Goal: Communication & Community: Answer question/provide support

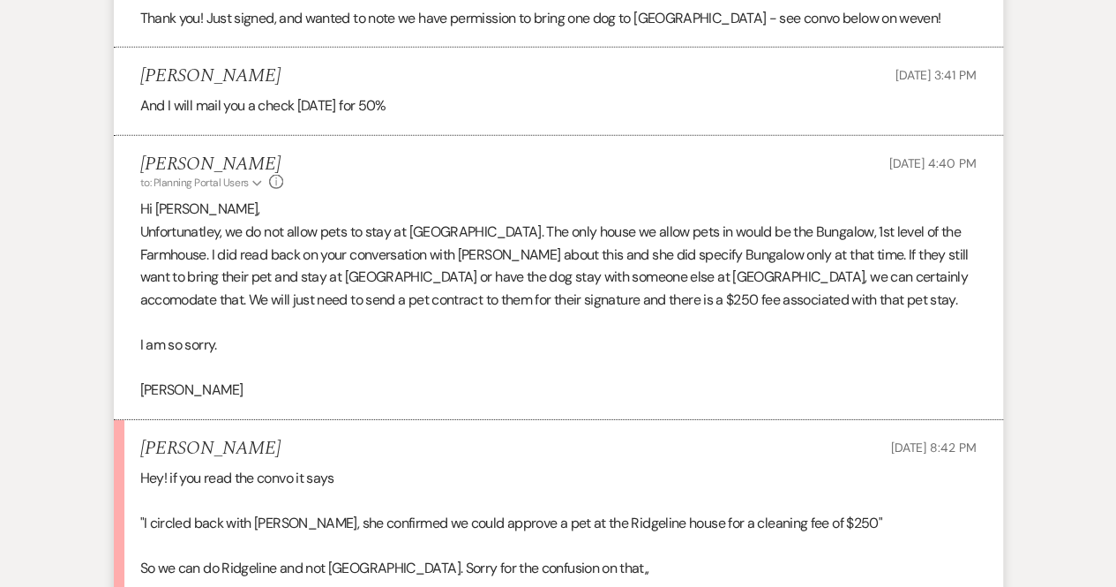
scroll to position [2649, 0]
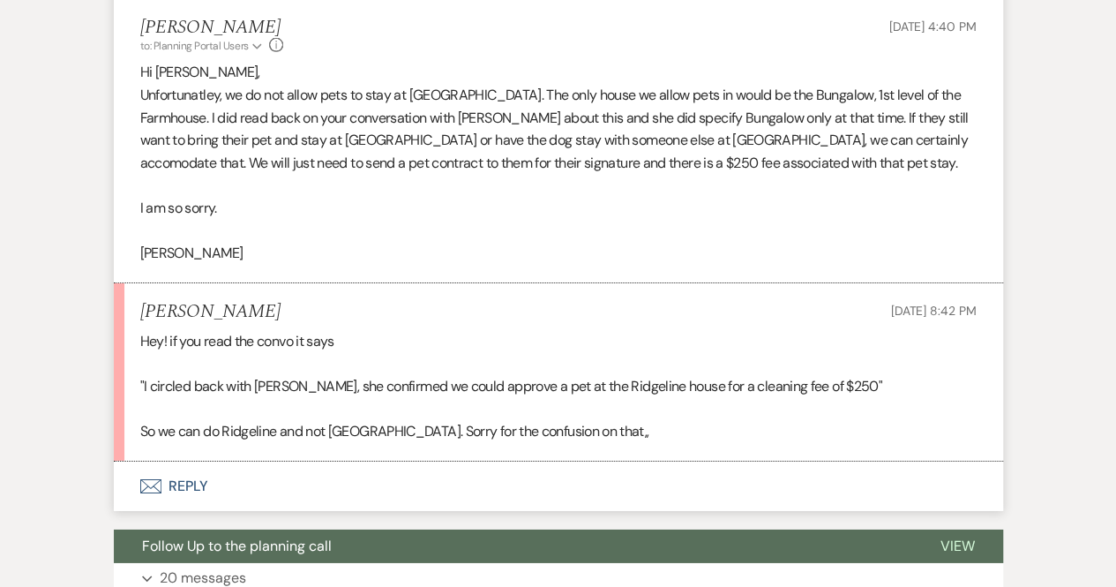
click at [188, 461] on button "Envelope Reply" at bounding box center [558, 485] width 889 height 49
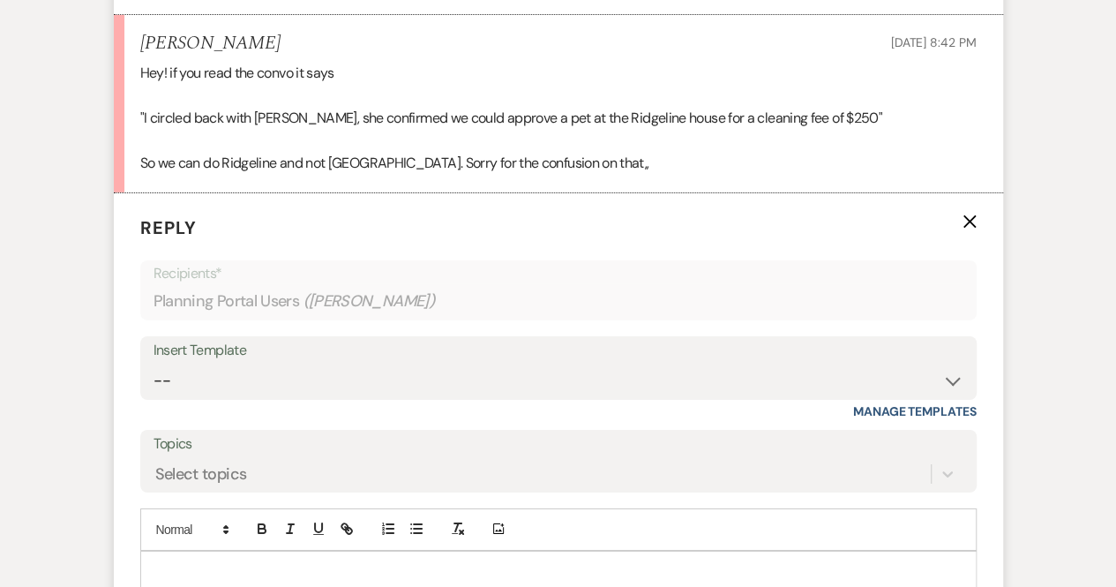
scroll to position [2922, 0]
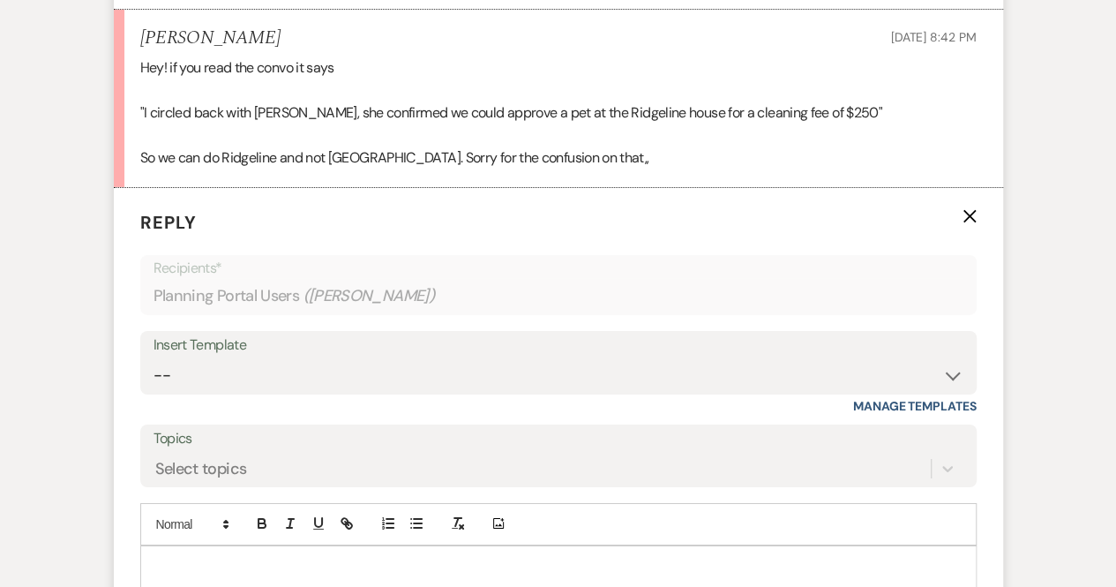
click at [300, 557] on p at bounding box center [558, 566] width 808 height 19
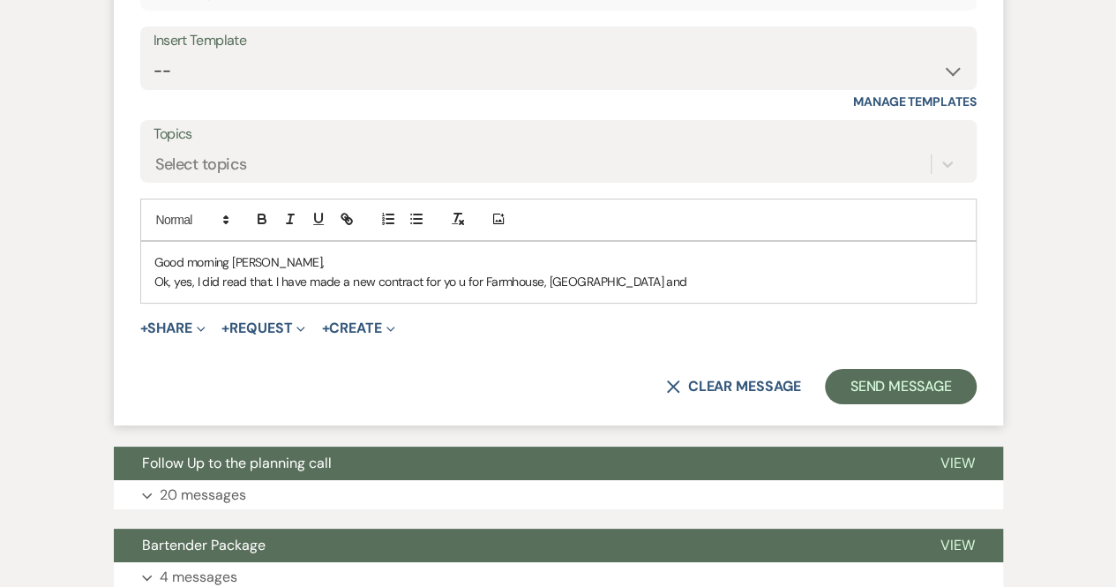
scroll to position [3228, 0]
click at [453, 271] on p "Ok, yes, I did read that. I have made a new contract for yo u for Farmhouse, [G…" at bounding box center [558, 280] width 808 height 19
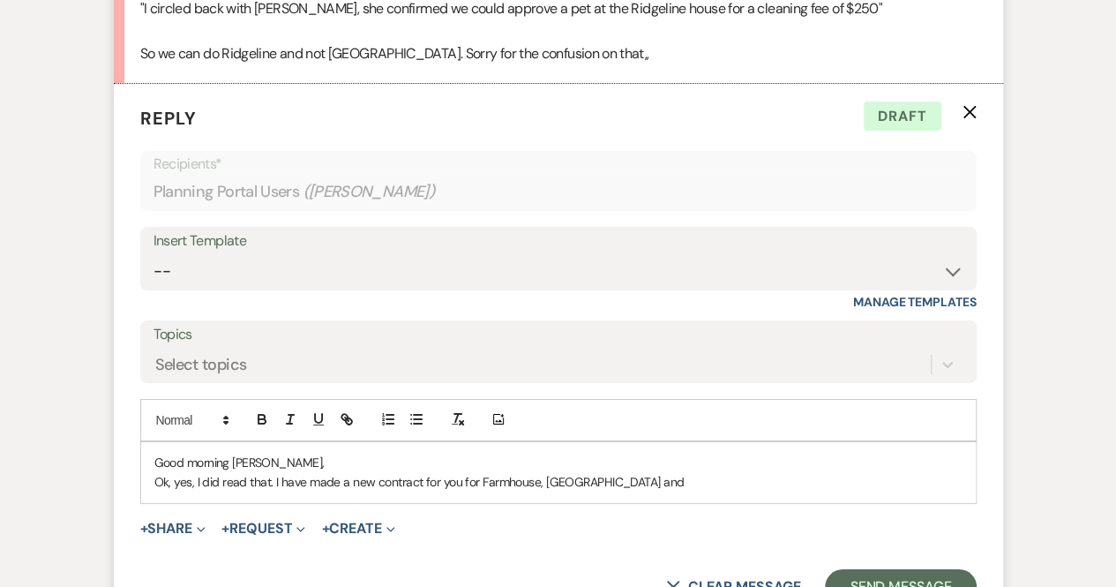
scroll to position [3022, 0]
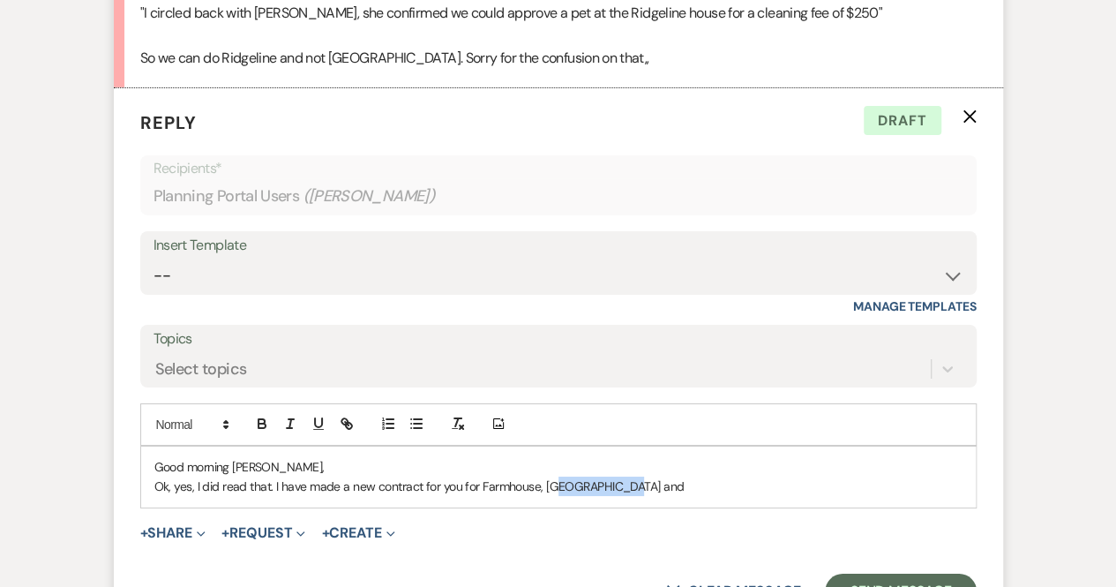
drag, startPoint x: 637, startPoint y: 454, endPoint x: 549, endPoint y: 453, distance: 88.2
click at [549, 476] on p "Ok, yes, I did read that. I have made a new contract for you for Farmhouse, [GE…" at bounding box center [558, 485] width 808 height 19
click at [630, 476] on p "Ok, yes, I did read that. I have made a new contract for you for Farmhouse, [GE…" at bounding box center [558, 485] width 808 height 19
drag, startPoint x: 630, startPoint y: 454, endPoint x: 540, endPoint y: 458, distance: 90.0
click at [540, 476] on p "Ok, yes, I did read that. I have made a new contract for you for Farmhouse, [GE…" at bounding box center [558, 485] width 808 height 19
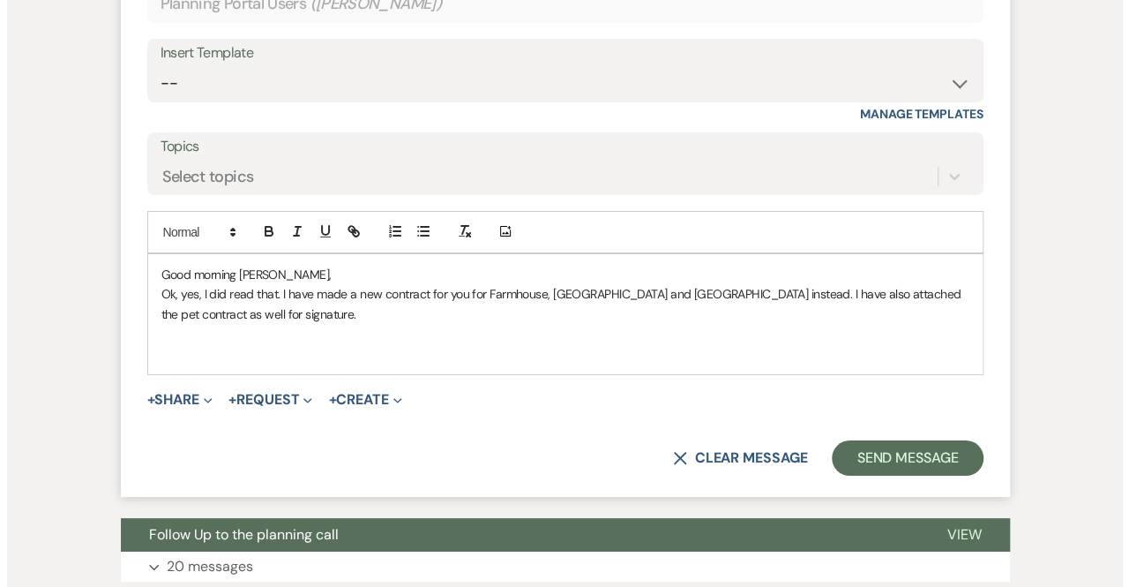
scroll to position [3292, 0]
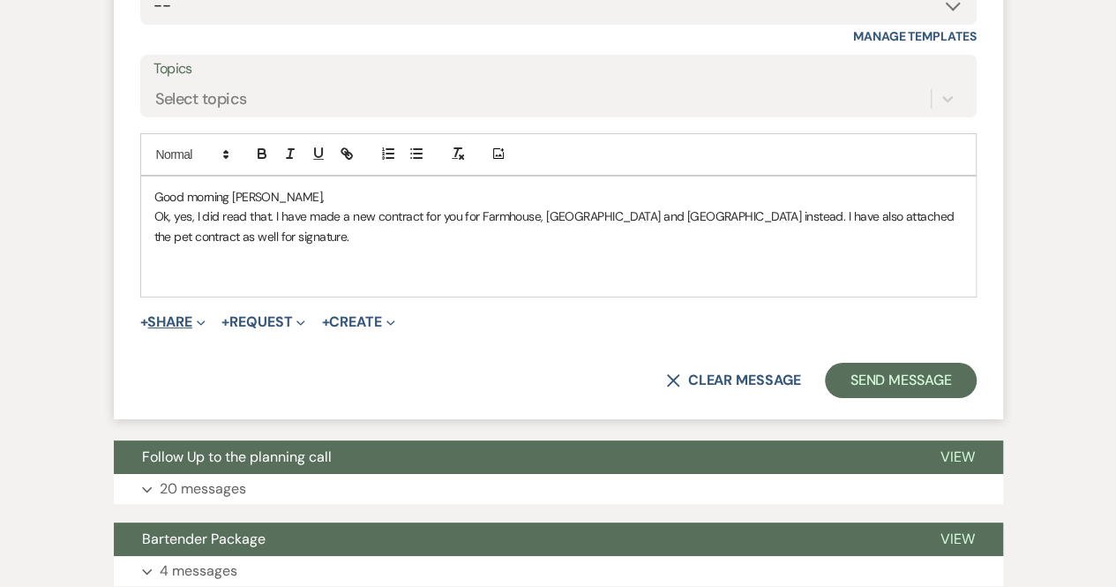
click at [199, 312] on span "Expand" at bounding box center [198, 321] width 13 height 19
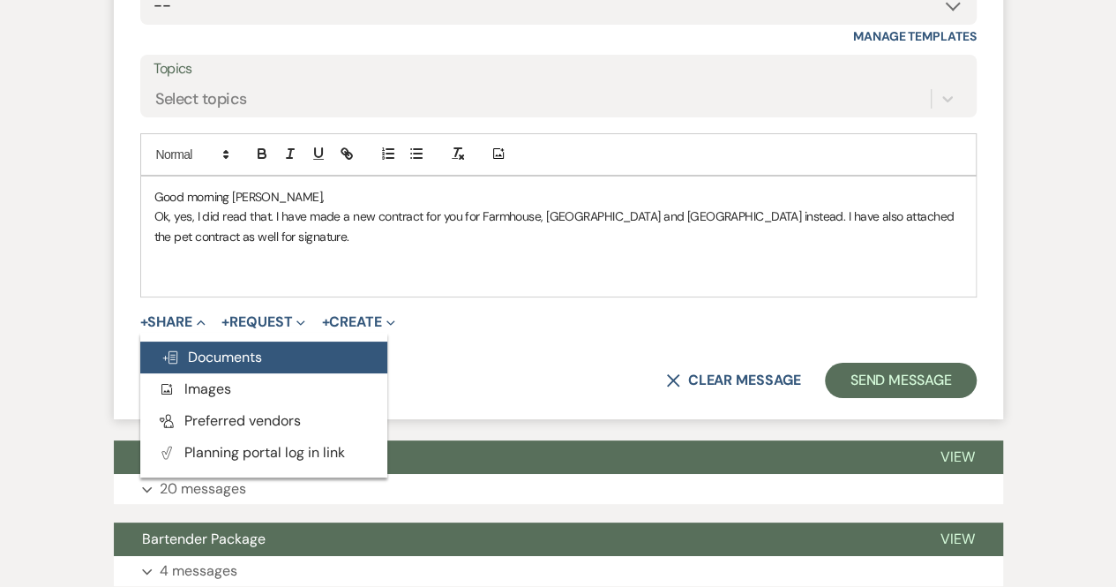
click at [221, 348] on span "Doc Upload Documents" at bounding box center [211, 357] width 101 height 19
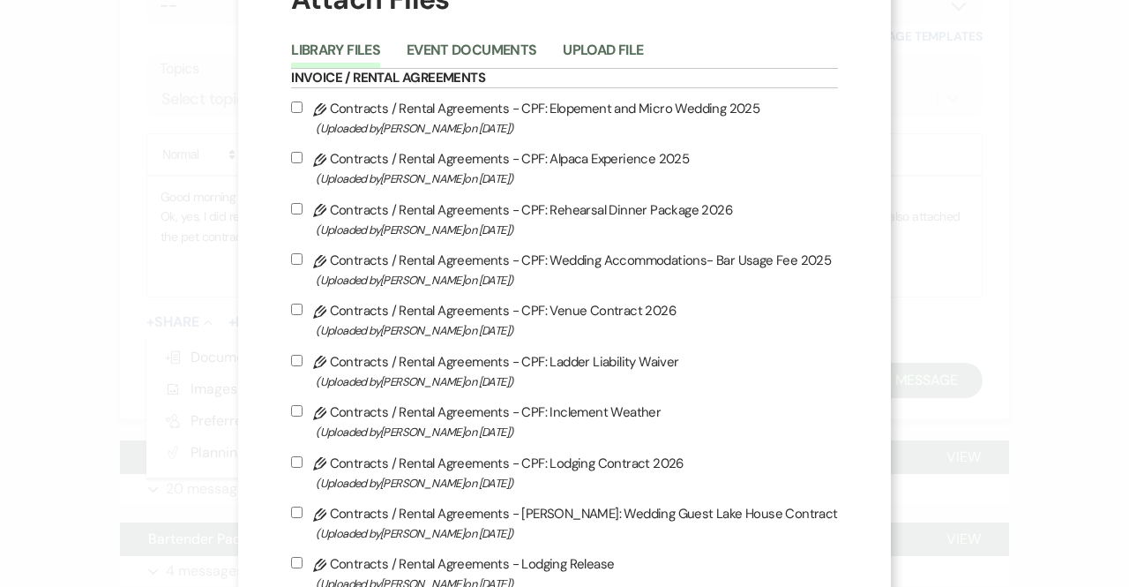
scroll to position [74, 0]
click at [297, 460] on input "Pencil Contracts / Rental Agreements - CPF: Lodging Contract 2026 (Uploaded by …" at bounding box center [296, 460] width 11 height 11
checkbox input "true"
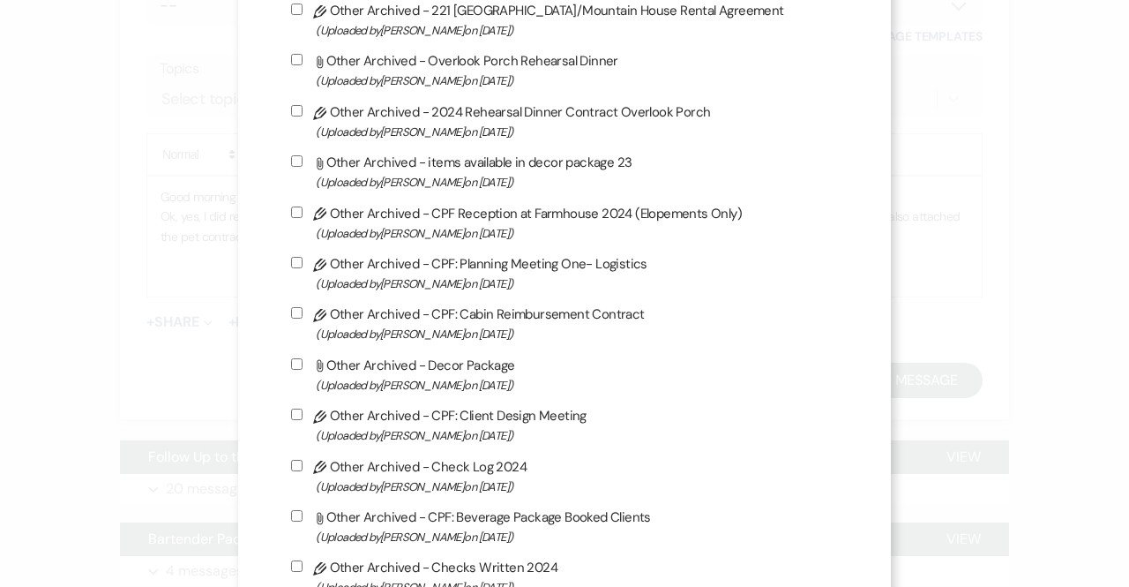
scroll to position [4861, 0]
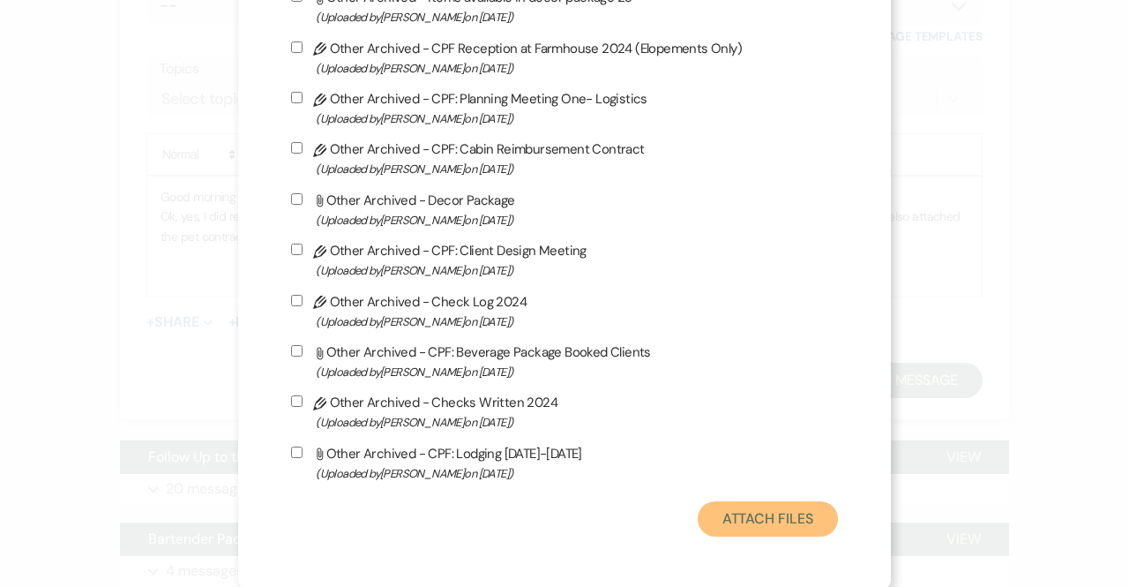
click at [753, 512] on button "Attach Files" at bounding box center [768, 518] width 140 height 35
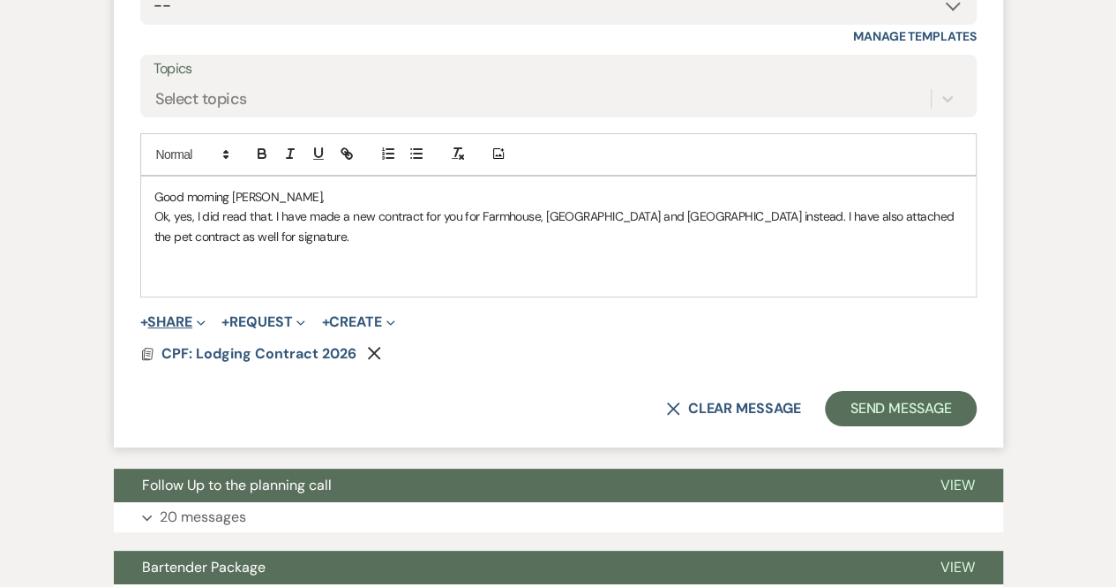
click at [185, 315] on button "+ Share Expand" at bounding box center [173, 322] width 66 height 14
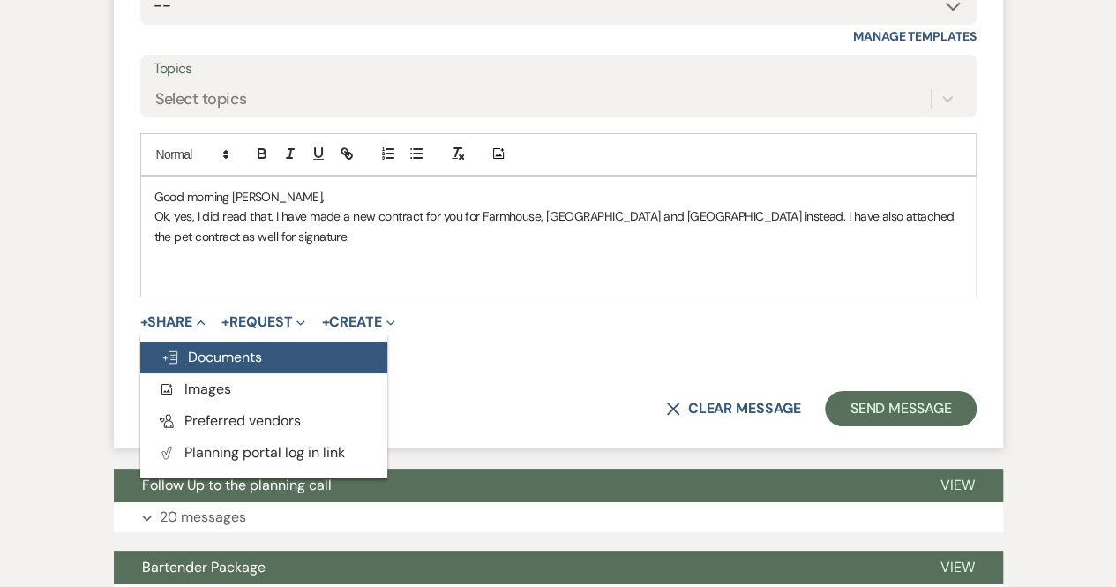
click at [199, 348] on span "Doc Upload Documents" at bounding box center [211, 357] width 101 height 19
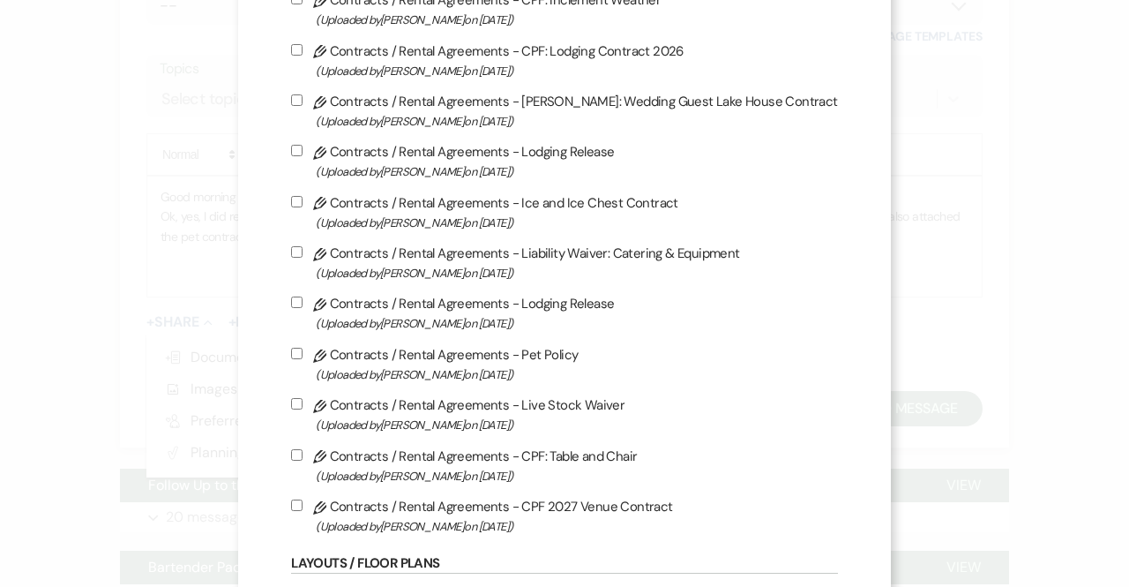
scroll to position [488, 0]
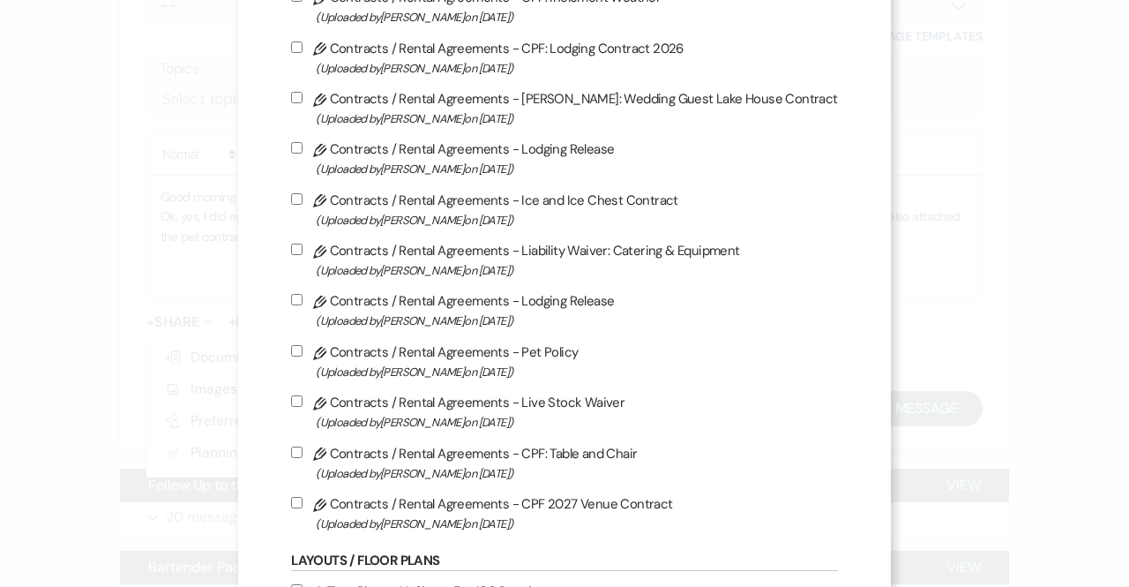
click at [295, 345] on input "Pencil Contracts / Rental Agreements - Pet Policy (Uploaded by [PERSON_NAME] on…" at bounding box center [296, 350] width 11 height 11
checkbox input "true"
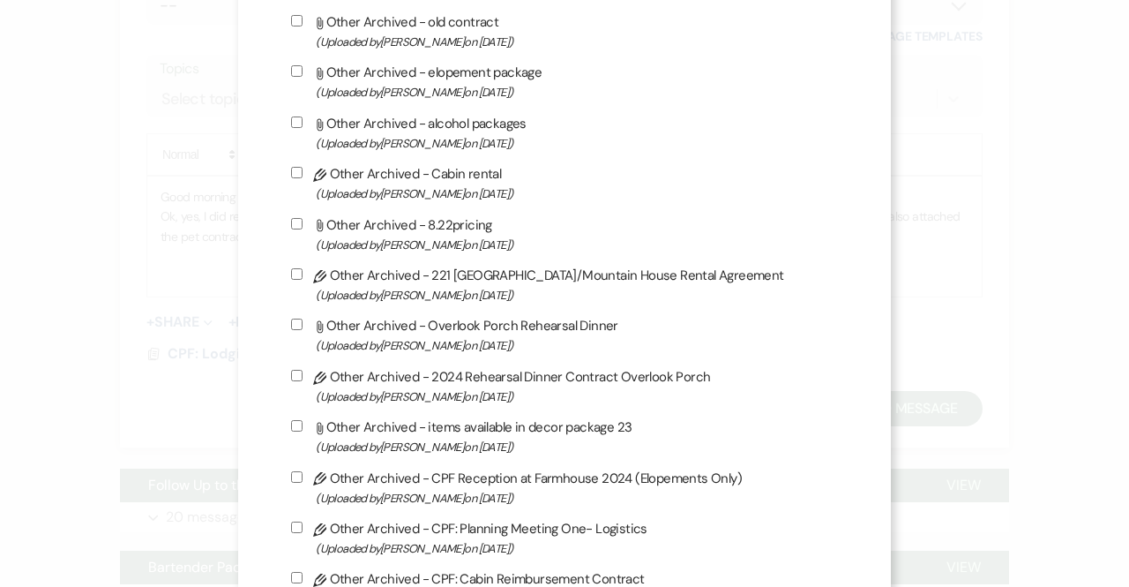
scroll to position [4861, 0]
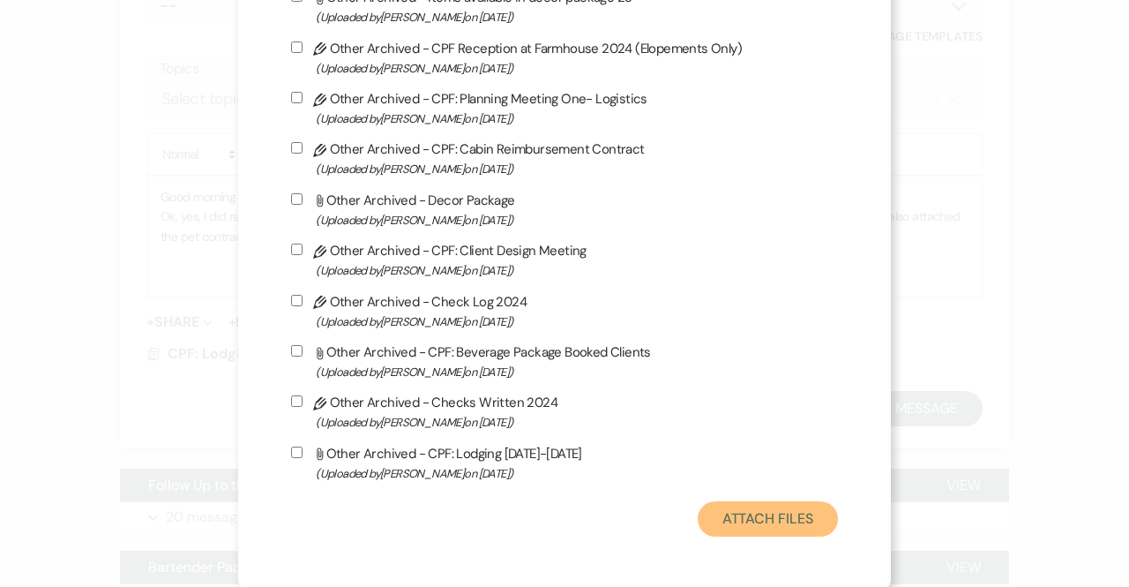
click at [724, 508] on button "Attach Files" at bounding box center [768, 518] width 140 height 35
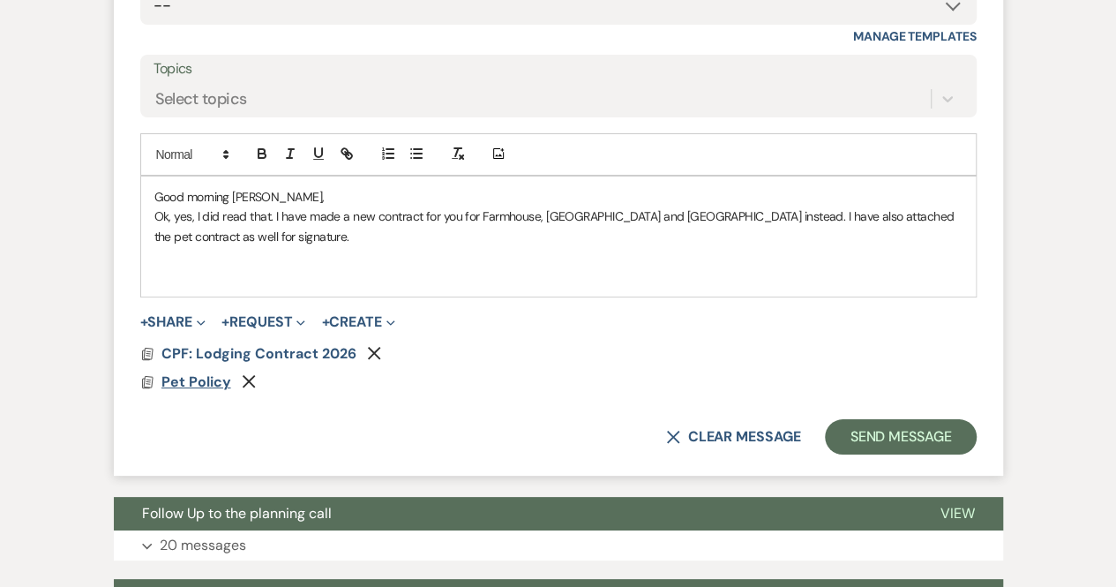
click at [173, 372] on span "Pet Policy" at bounding box center [196, 381] width 70 height 19
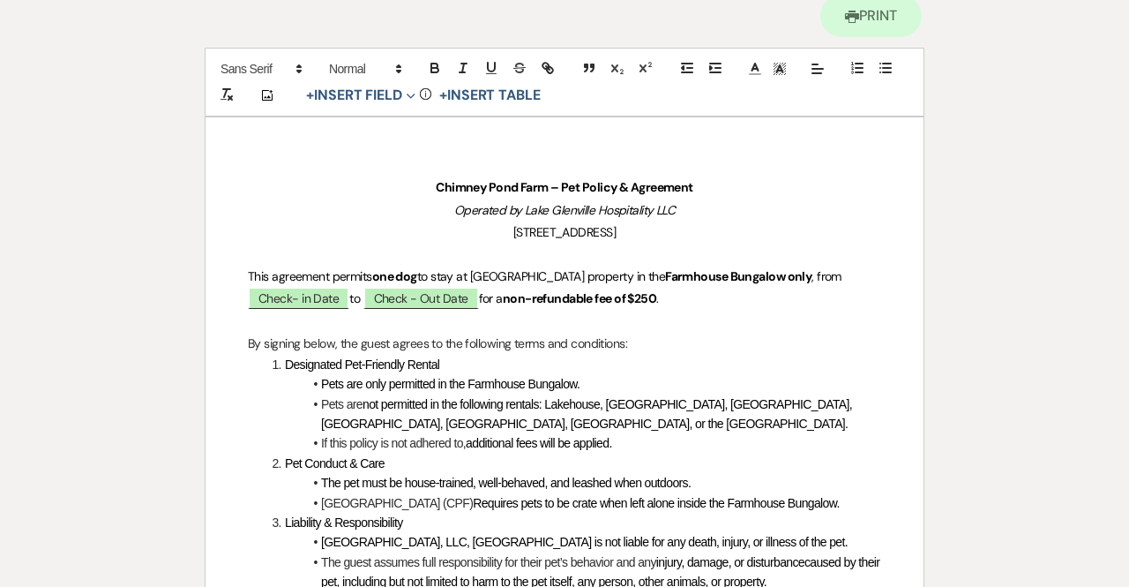
scroll to position [151, 0]
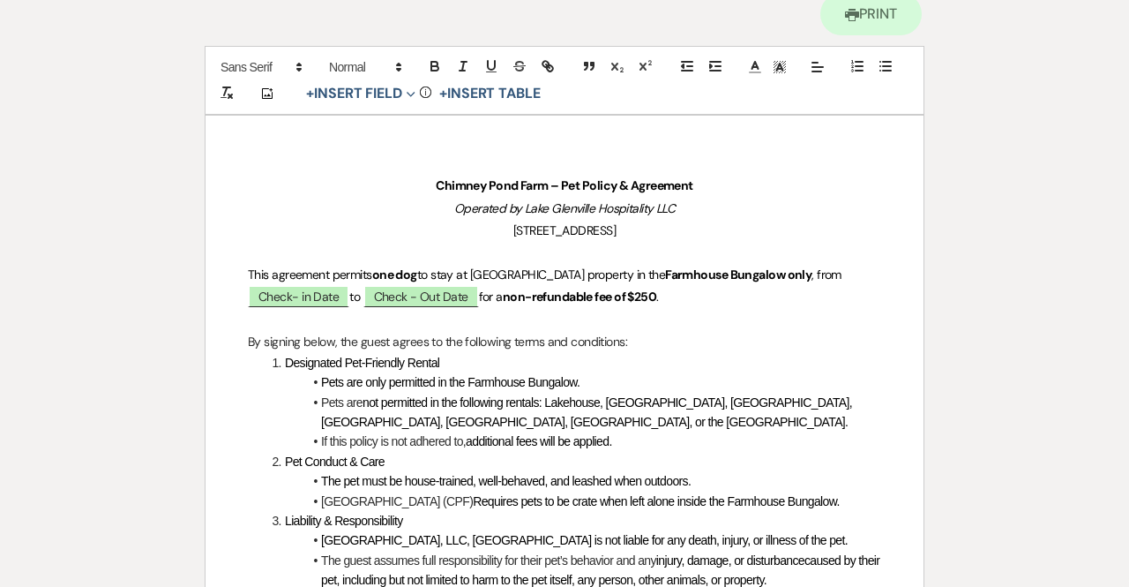
click at [810, 272] on strong "Farmhouse Bungalow only" at bounding box center [738, 274] width 146 height 16
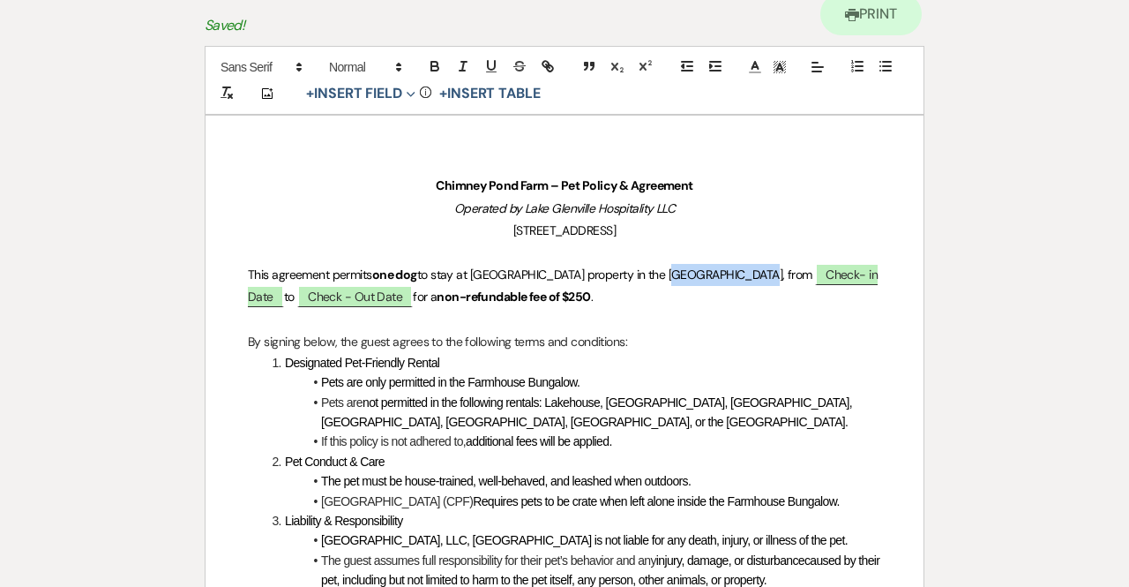
drag, startPoint x: 748, startPoint y: 269, endPoint x: 663, endPoint y: 274, distance: 84.8
click at [663, 274] on span "to stay at [GEOGRAPHIC_DATA] property in the [GEOGRAPHIC_DATA], from" at bounding box center [614, 274] width 395 height 16
click at [432, 63] on icon "button" at bounding box center [435, 66] width 16 height 16
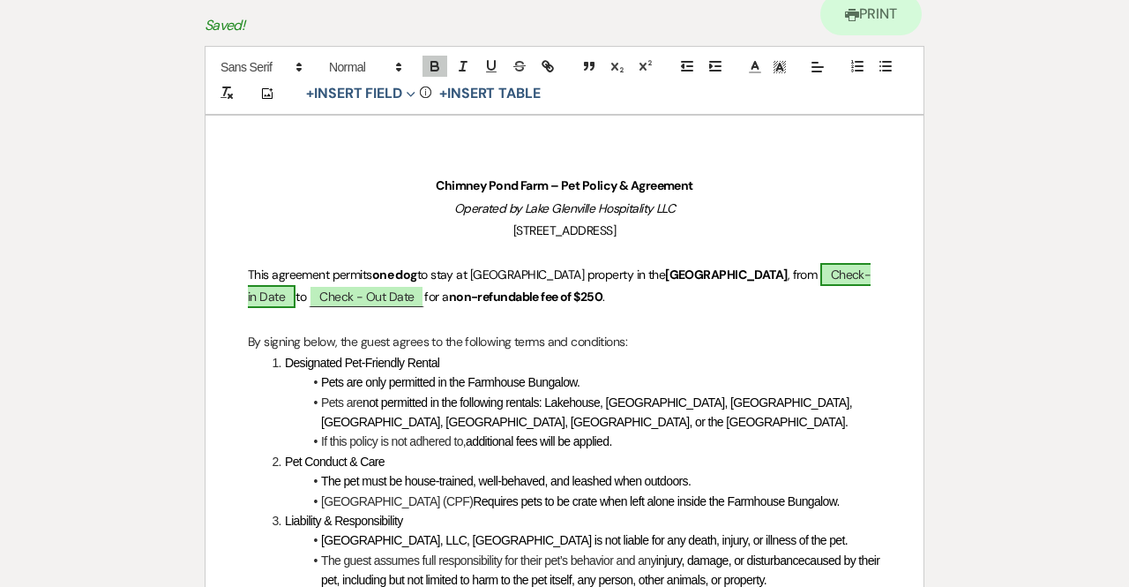
click at [812, 269] on span "Check- in Date" at bounding box center [559, 285] width 623 height 45
select select "owner"
select select "Date"
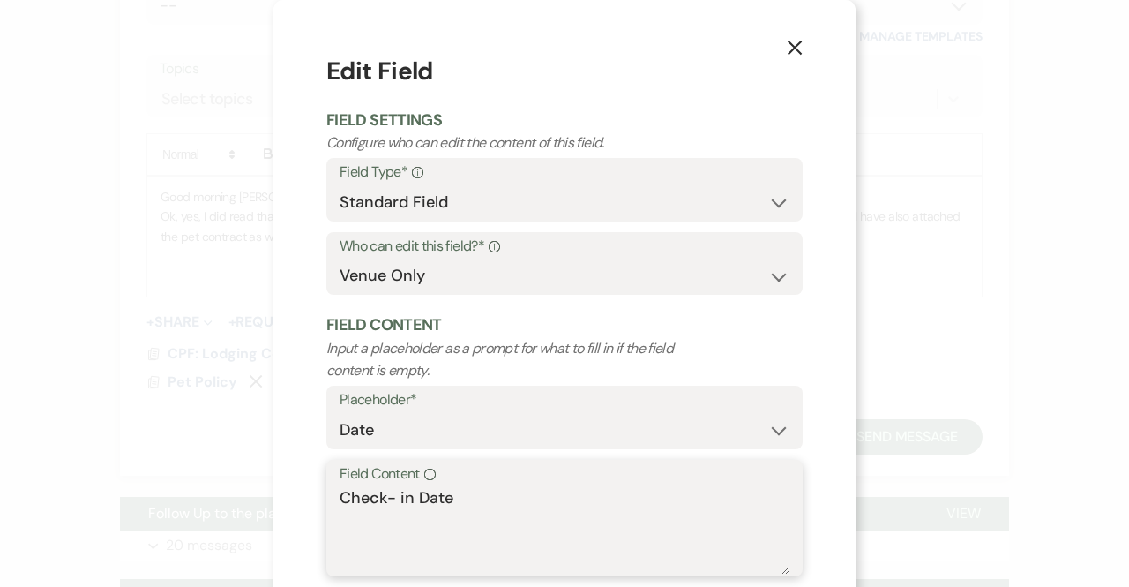
click at [385, 498] on textarea "Check- in Date" at bounding box center [565, 530] width 450 height 88
drag, startPoint x: 477, startPoint y: 497, endPoint x: 318, endPoint y: 484, distance: 160.2
click at [318, 484] on div "X Edit Field Field Settings Configure who can edit the content of this field. F…" at bounding box center [564, 342] width 582 height 684
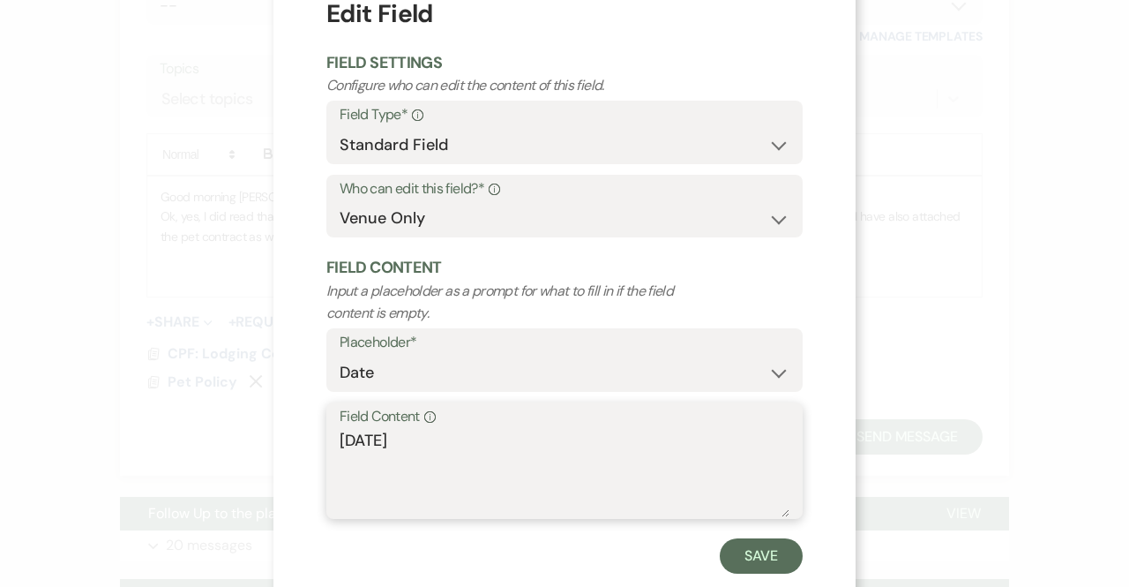
scroll to position [58, 0]
type textarea "[DATE]"
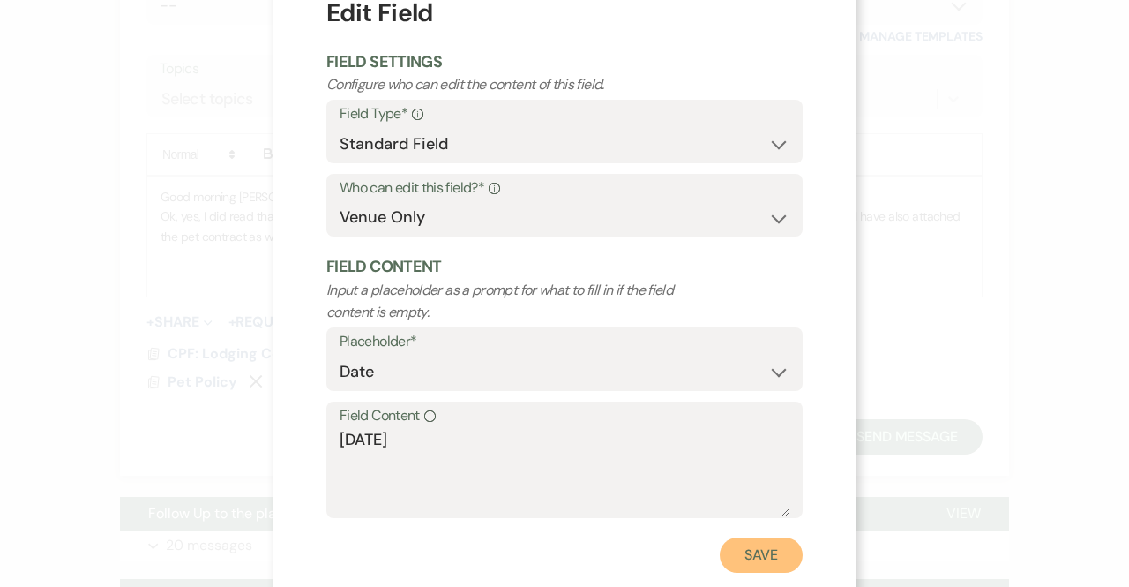
click at [764, 557] on button "Save" at bounding box center [761, 554] width 83 height 35
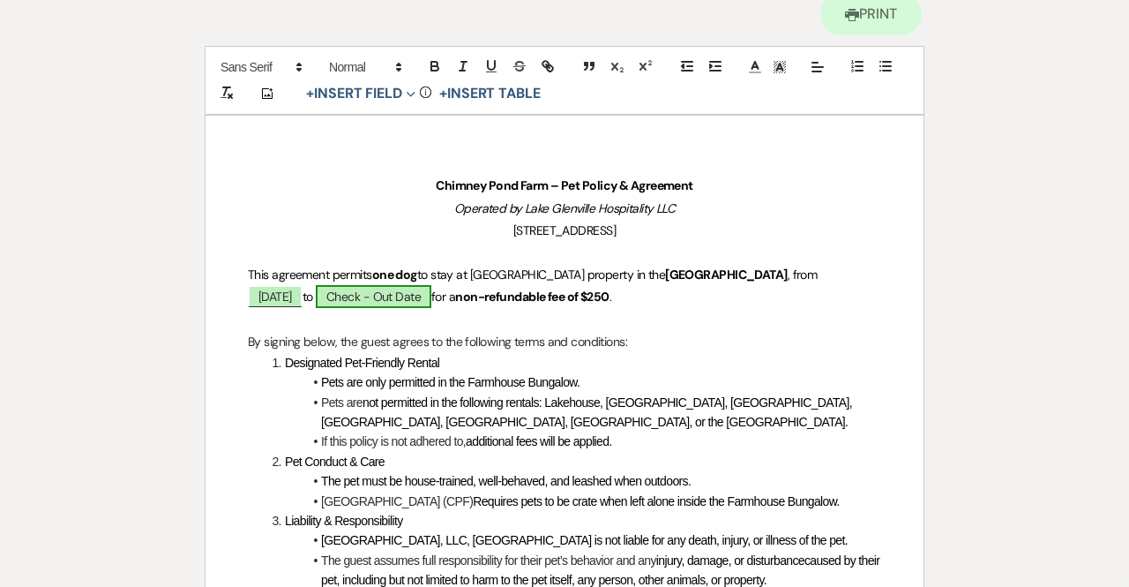
click at [431, 303] on span "Check - Out Date" at bounding box center [374, 296] width 116 height 23
select select "owner"
select select "Date"
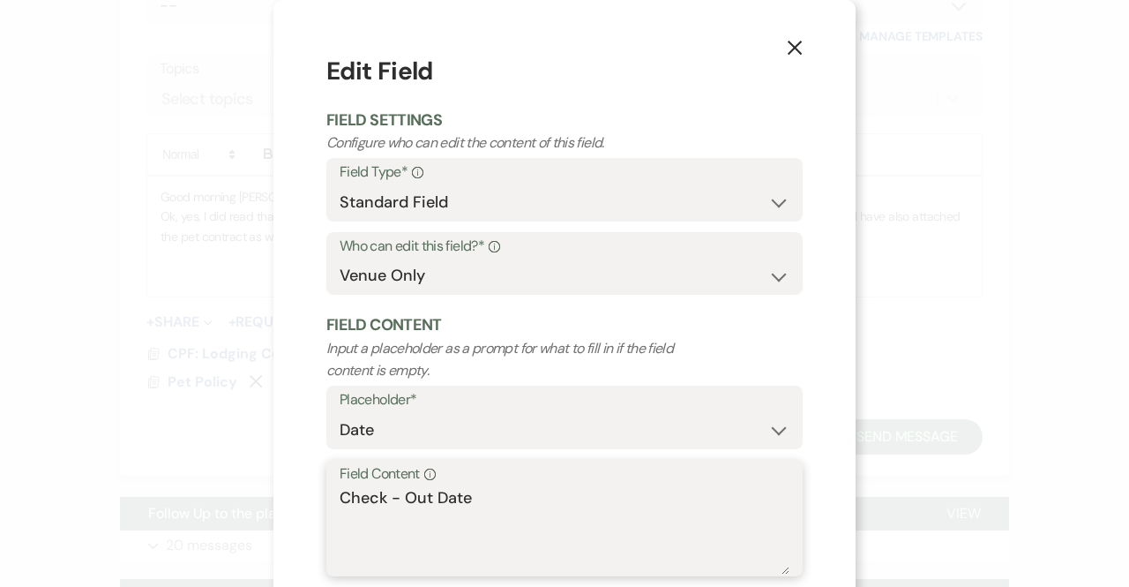
drag, startPoint x: 474, startPoint y: 497, endPoint x: 256, endPoint y: 488, distance: 218.1
click at [256, 488] on div "X Edit Field Field Settings Configure who can edit the content of this field. F…" at bounding box center [564, 293] width 1129 height 587
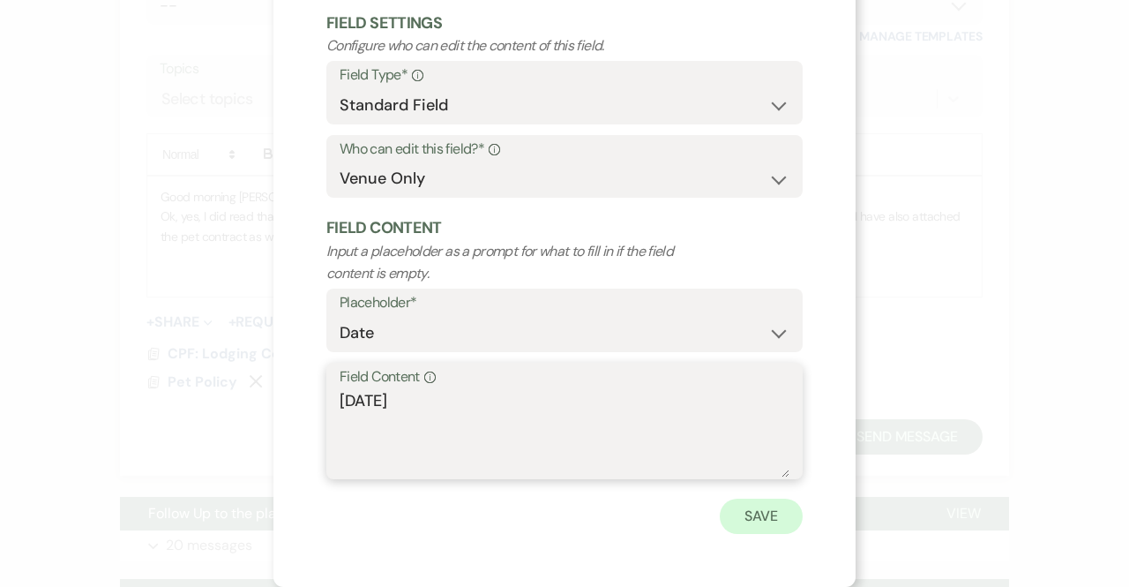
type textarea "[DATE]"
click at [760, 520] on button "Save" at bounding box center [761, 515] width 83 height 35
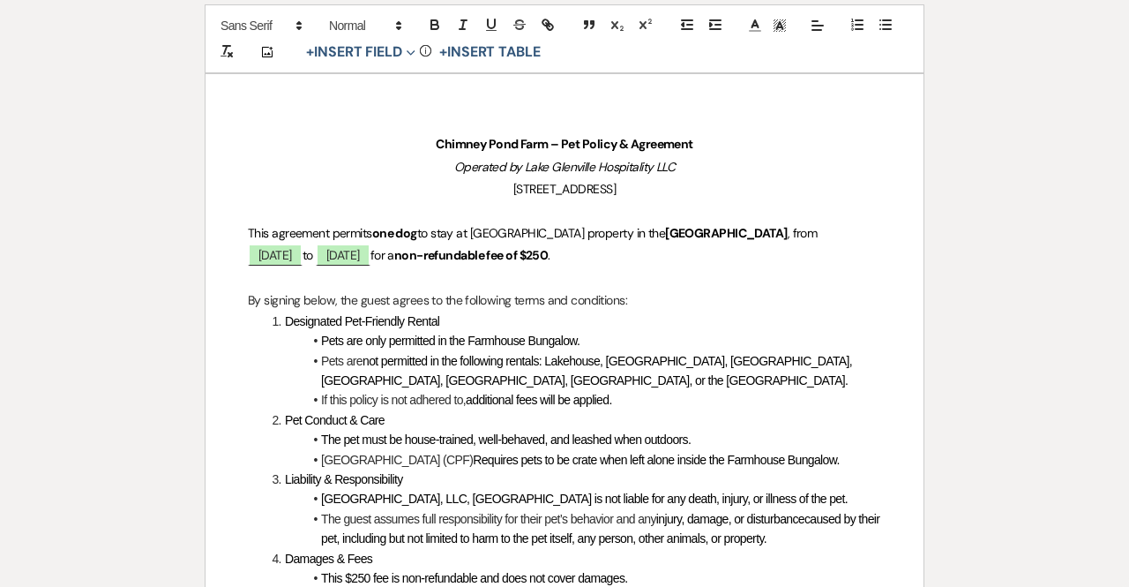
scroll to position [193, 0]
drag, startPoint x: 579, startPoint y: 334, endPoint x: 461, endPoint y: 334, distance: 117.3
click at [461, 334] on span "Pets are only permitted in the Farmhouse Bungalow." at bounding box center [450, 340] width 258 height 14
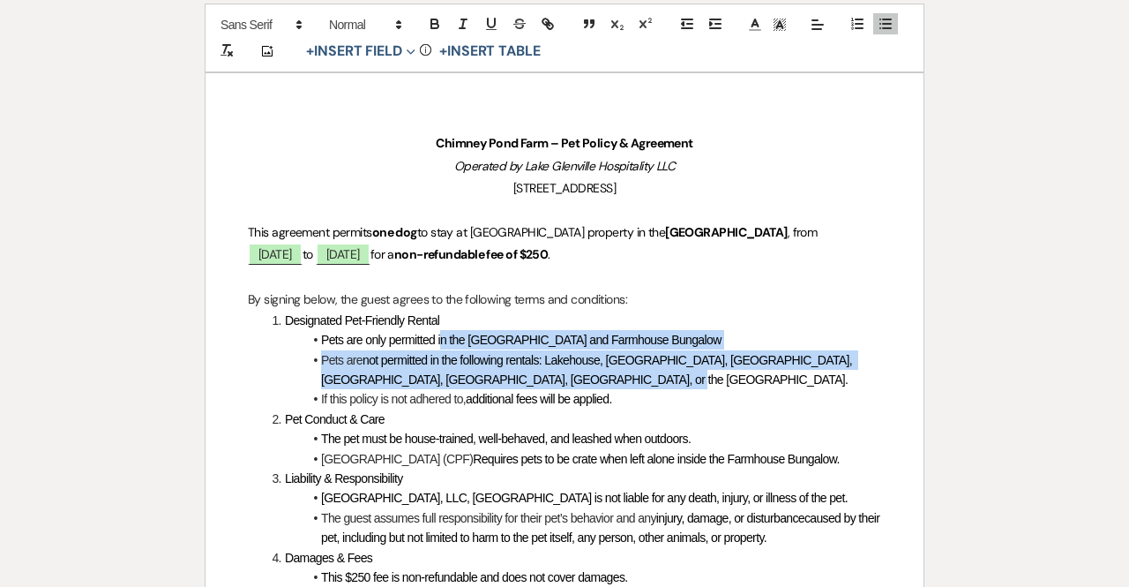
drag, startPoint x: 763, startPoint y: 371, endPoint x: 390, endPoint y: 347, distance: 373.9
click at [390, 347] on ul "Pets are only permitted in the [GEOGRAPHIC_DATA] and Farmhouse Bungalow Pets ar…" at bounding box center [574, 369] width 616 height 79
click at [458, 411] on li "Pet Conduct & Care" at bounding box center [573, 418] width 615 height 19
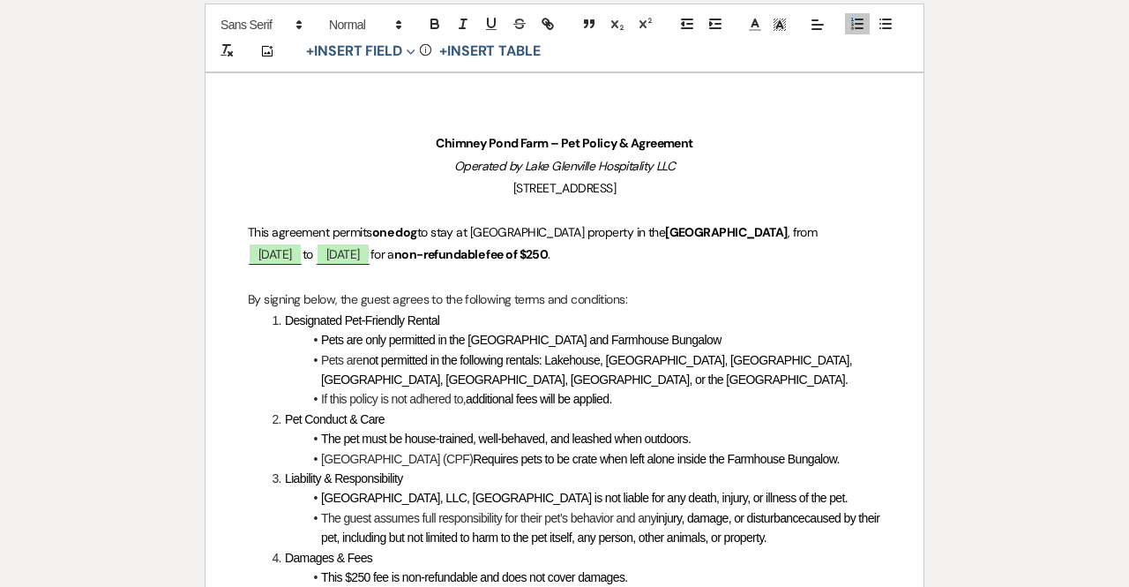
click at [367, 377] on span "not permitted in the following rentals: Lakehouse, [GEOGRAPHIC_DATA], [GEOGRAPH…" at bounding box center [588, 370] width 534 height 34
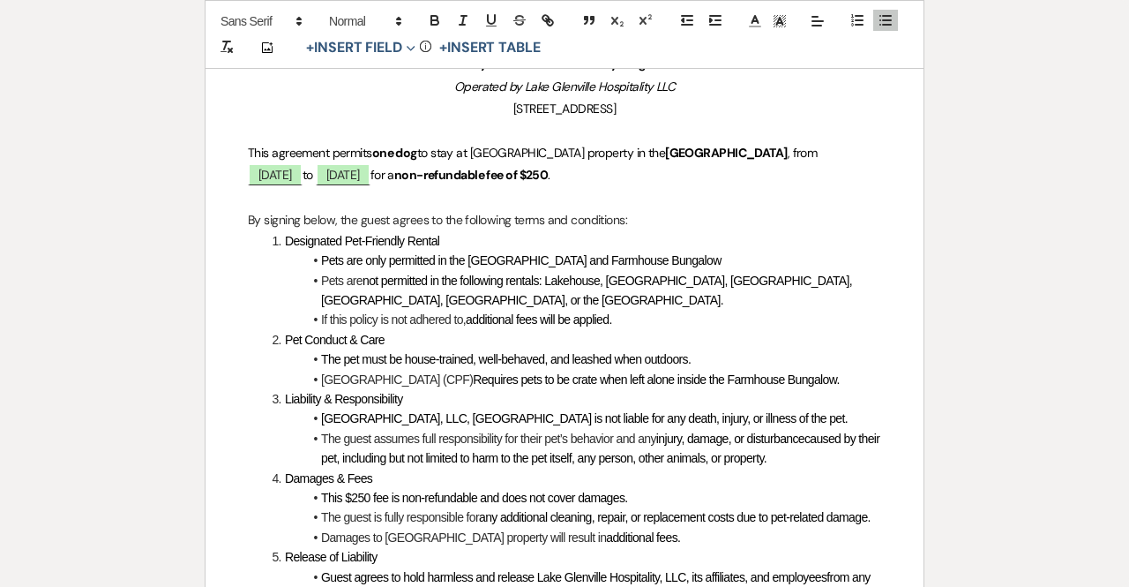
scroll to position [274, 0]
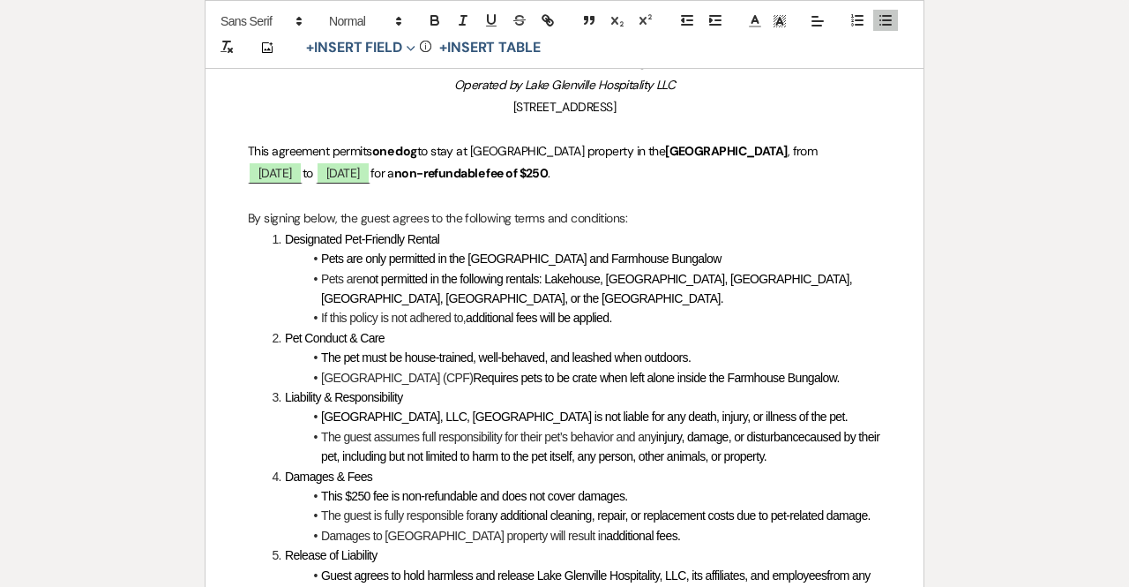
click at [582, 373] on span "Requires pets to be crate when left alone inside the Farmhouse Bungalow." at bounding box center [656, 377] width 366 height 14
drag, startPoint x: 827, startPoint y: 372, endPoint x: 718, endPoint y: 371, distance: 109.4
click at [718, 371] on span "Requires pets to be crated when left alone inside the Farmhouse Bungalow." at bounding box center [659, 377] width 373 height 14
click at [714, 378] on span "Requires pets to be crated when left alone inside yje [GEOGRAPHIC_DATA]." at bounding box center [663, 377] width 381 height 14
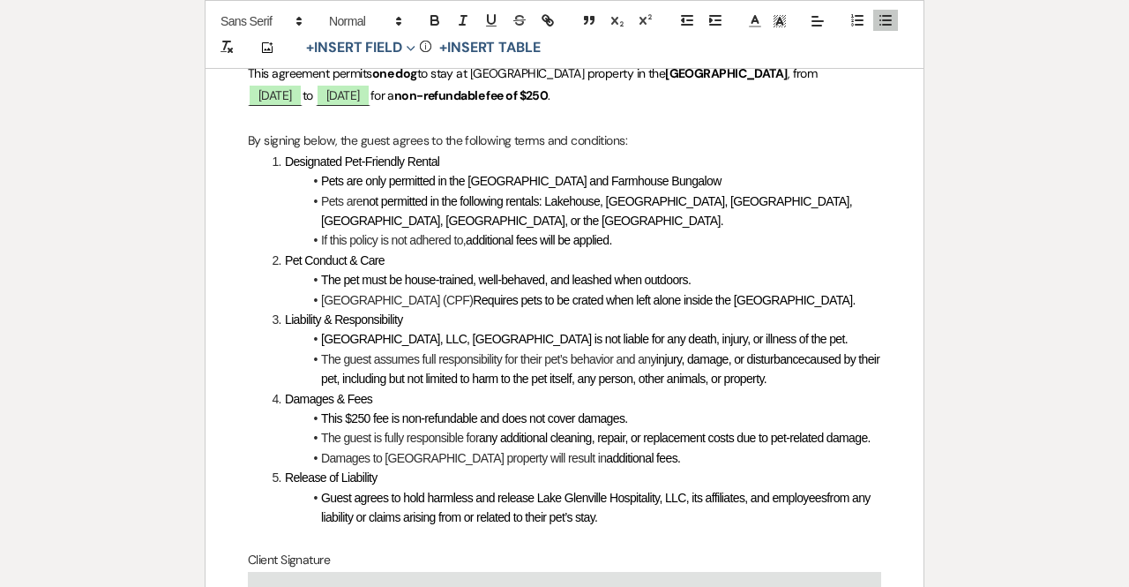
scroll to position [353, 0]
click at [808, 356] on span "injury, damage, or disturbancecaused by their pet, including but not limited to…" at bounding box center [602, 368] width 562 height 34
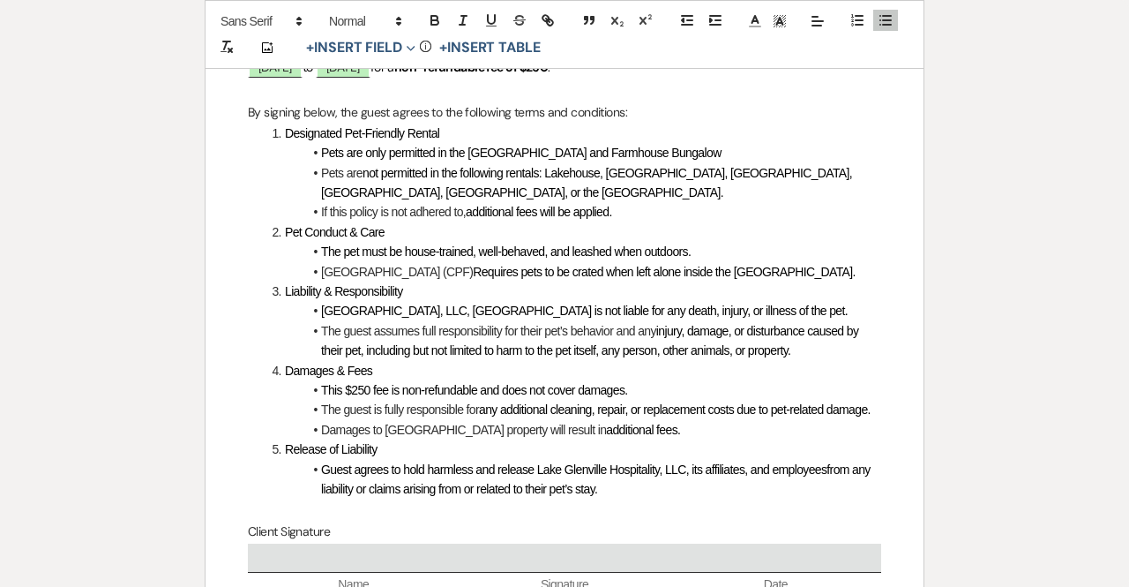
scroll to position [382, 0]
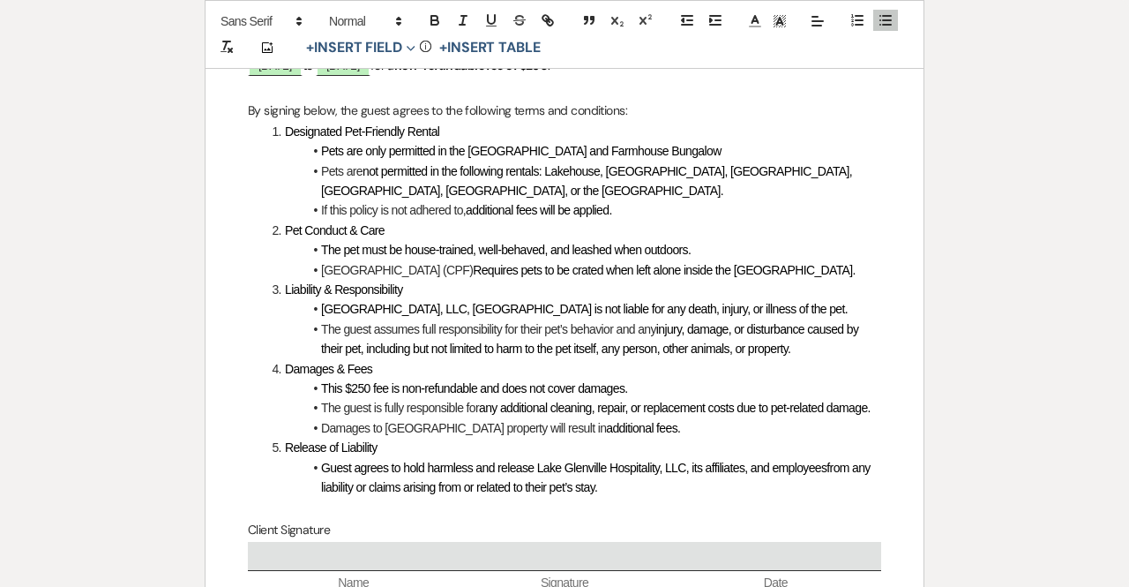
click at [825, 462] on span "Guest agrees to hold harmless and release Lake Glenville Hospitality, LLC, its …" at bounding box center [597, 477] width 552 height 34
click at [633, 497] on p at bounding box center [564, 508] width 633 height 22
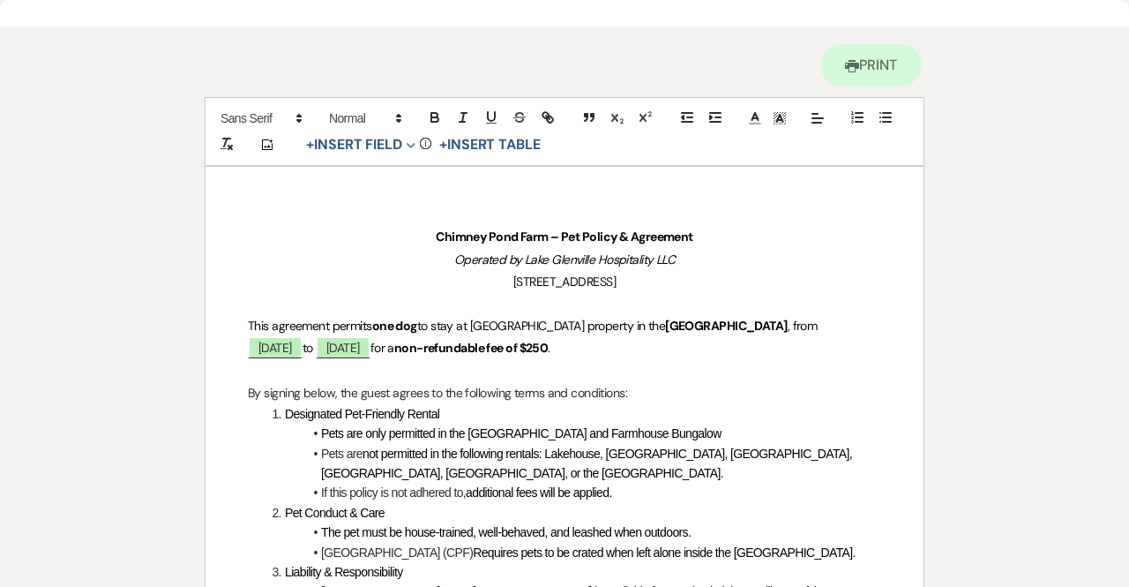
scroll to position [0, 0]
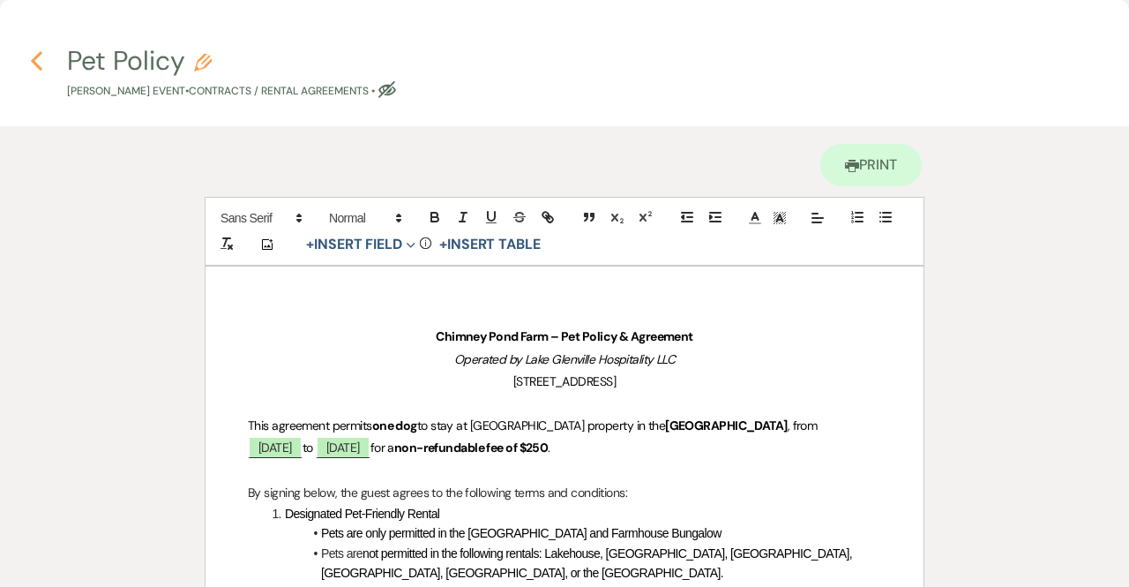
click at [41, 61] on icon "Previous" at bounding box center [36, 60] width 13 height 21
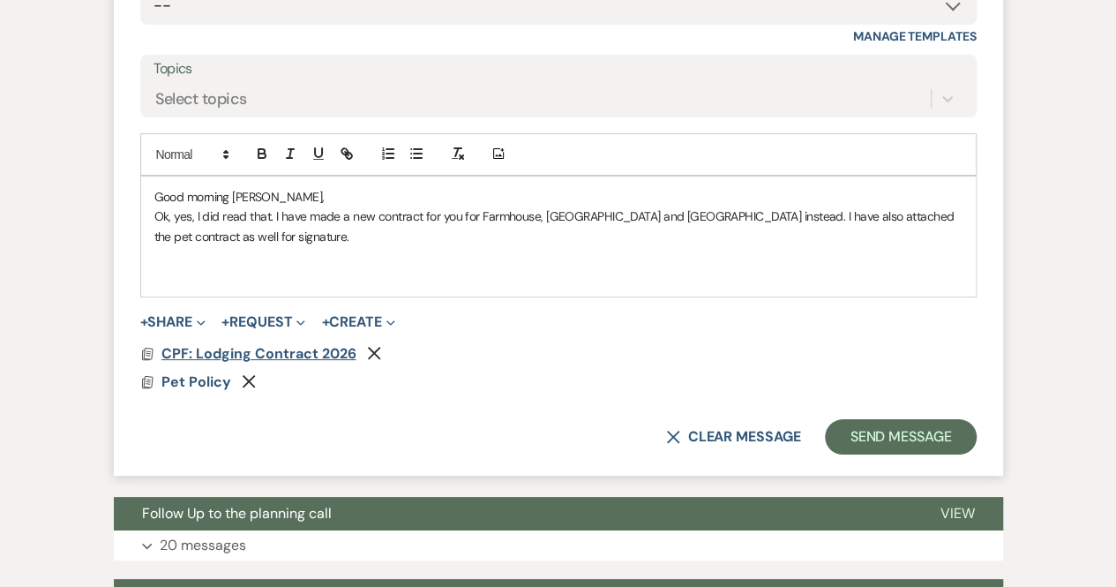
click at [224, 344] on span "CPF: Lodging Contract 2026" at bounding box center [258, 353] width 195 height 19
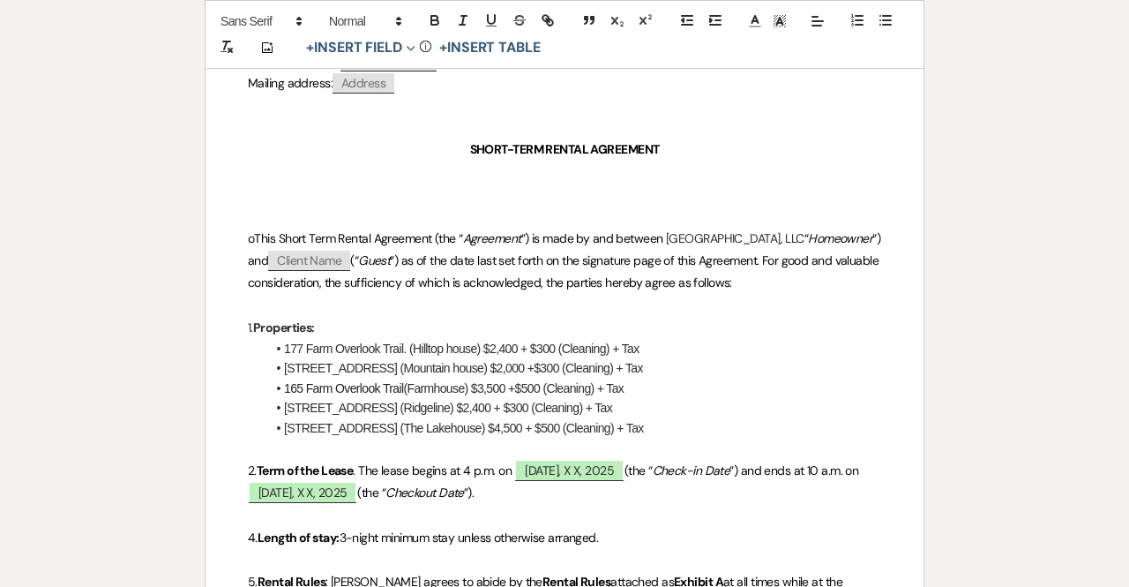
scroll to position [420, 0]
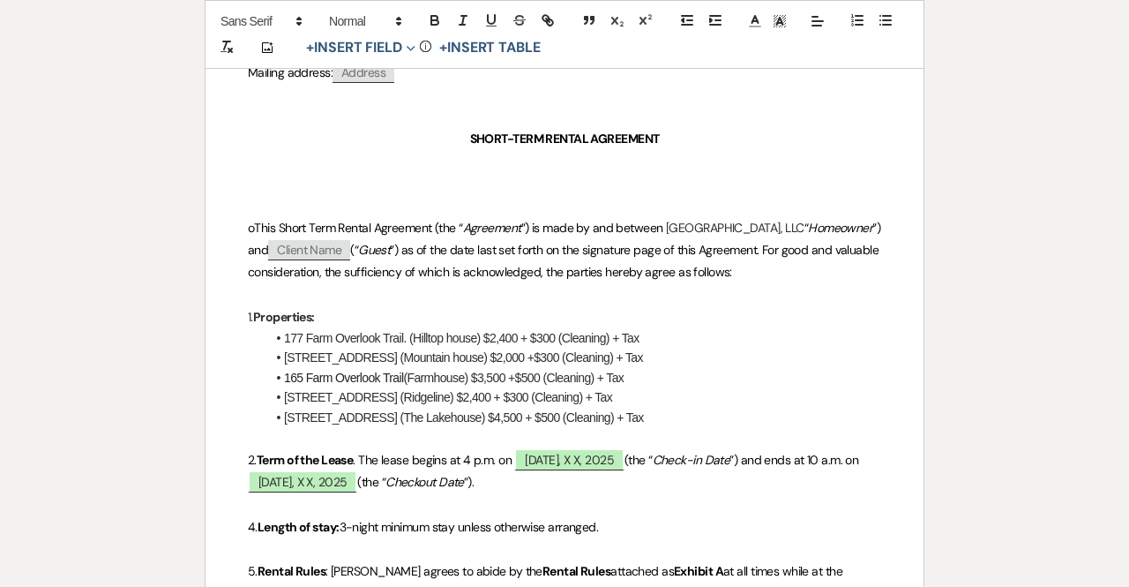
click at [350, 251] on span "Client Name" at bounding box center [309, 250] width 82 height 20
select select "client"
select select "custom_placeholder"
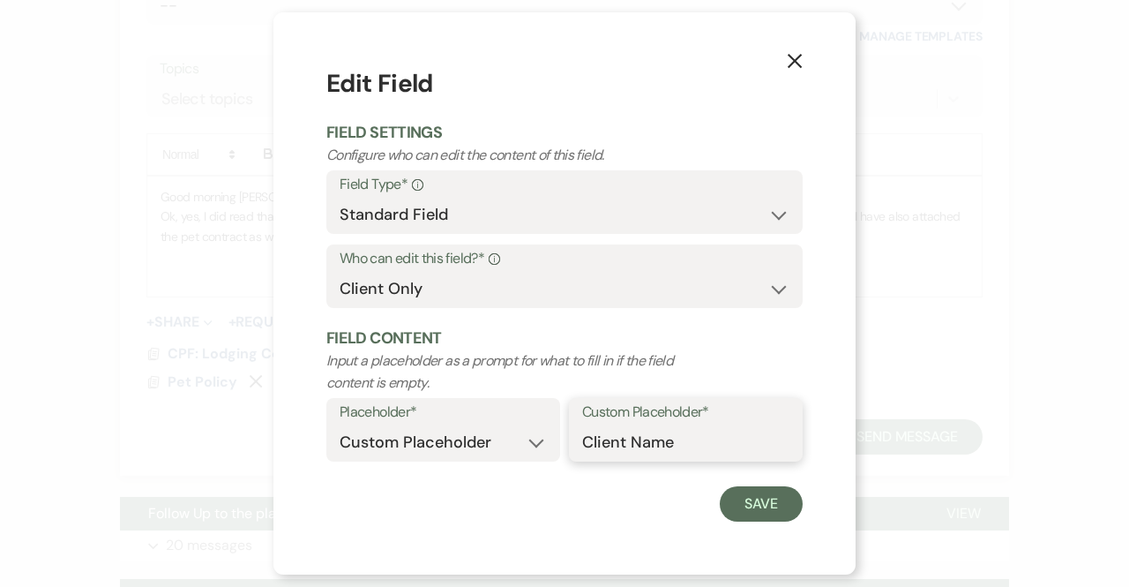
drag, startPoint x: 711, startPoint y: 438, endPoint x: 513, endPoint y: 428, distance: 197.9
click at [513, 428] on div "Placeholder* Custom Placeholder Date Time Name Location Venue Name Type Number …" at bounding box center [564, 435] width 476 height 74
type input "[PERSON_NAME]"
click at [760, 505] on button "Save" at bounding box center [761, 503] width 83 height 35
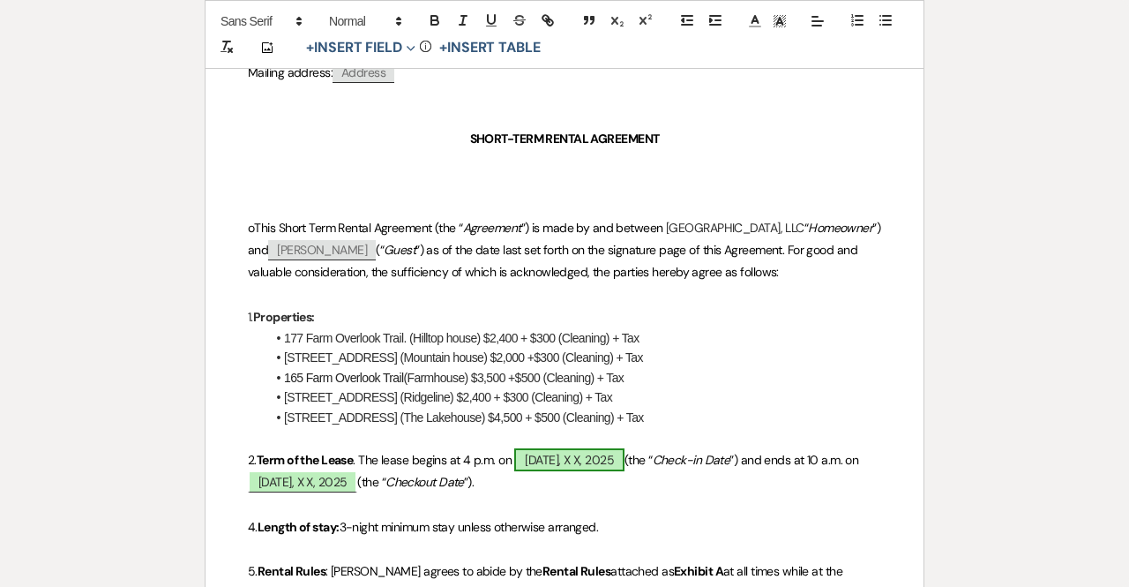
click at [558, 448] on span "[DATE], X X, 2025" at bounding box center [568, 459] width 109 height 23
select select "owner"
select select "custom_placeholder"
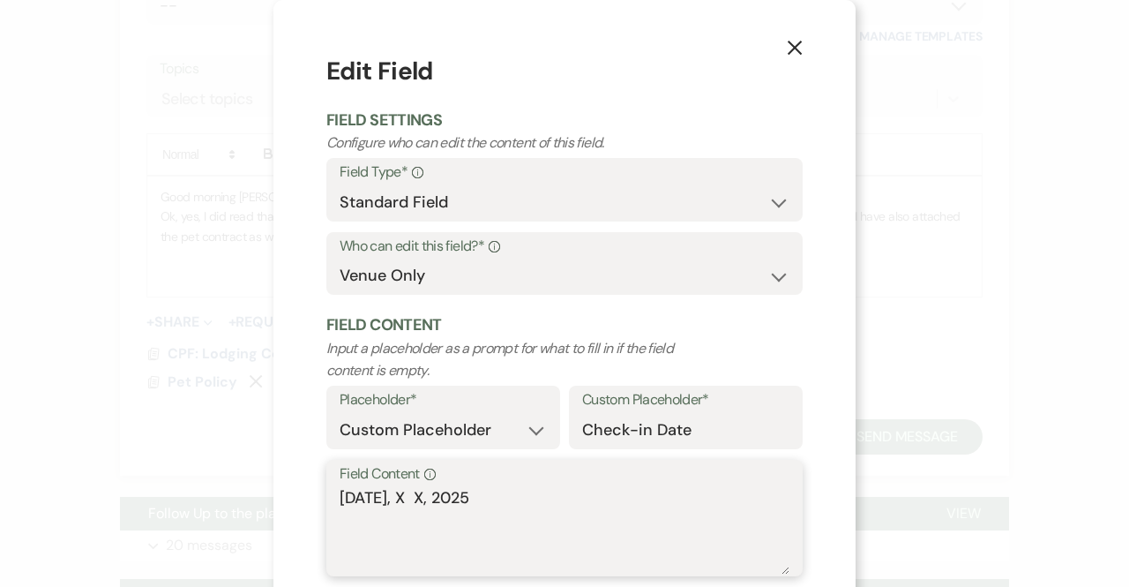
drag, startPoint x: 501, startPoint y: 491, endPoint x: 412, endPoint y: 487, distance: 89.2
click at [412, 487] on textarea "[DATE], X X, 2025" at bounding box center [565, 530] width 450 height 88
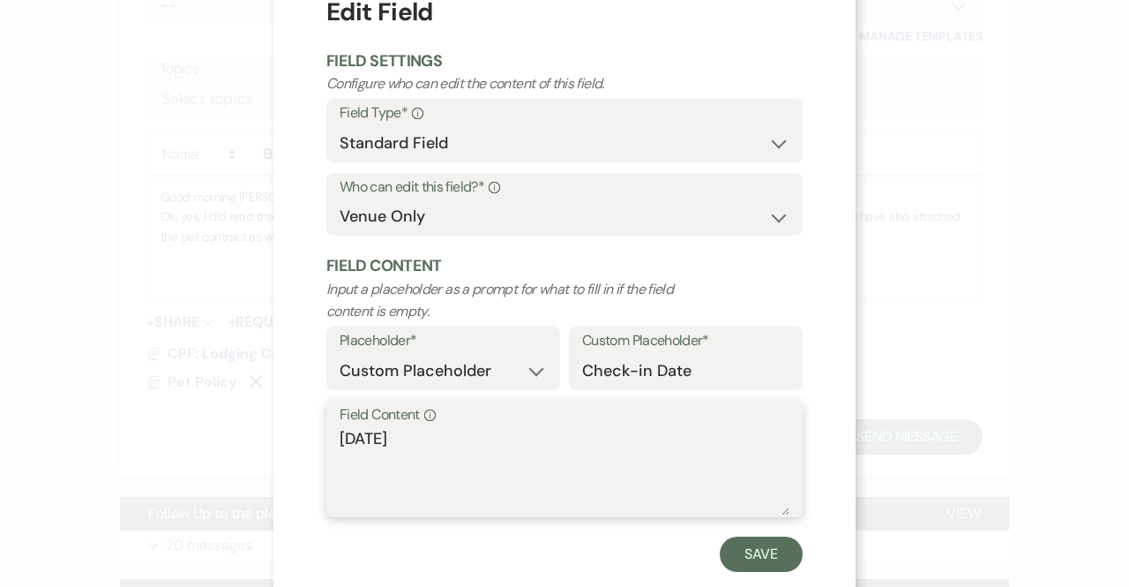
scroll to position [97, 0]
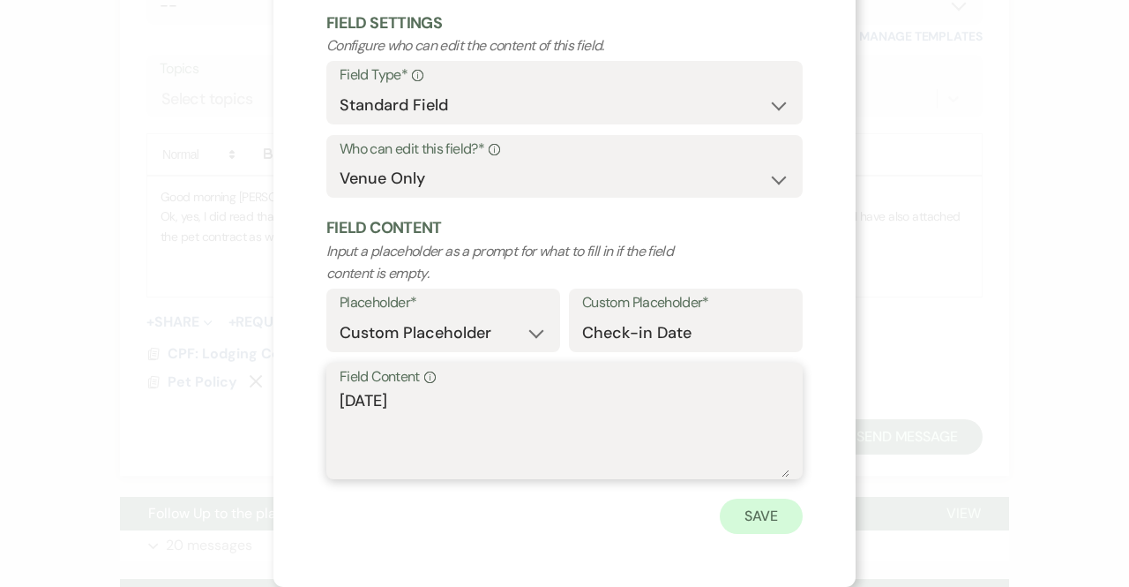
type textarea "[DATE]"
click at [776, 525] on button "Save" at bounding box center [761, 515] width 83 height 35
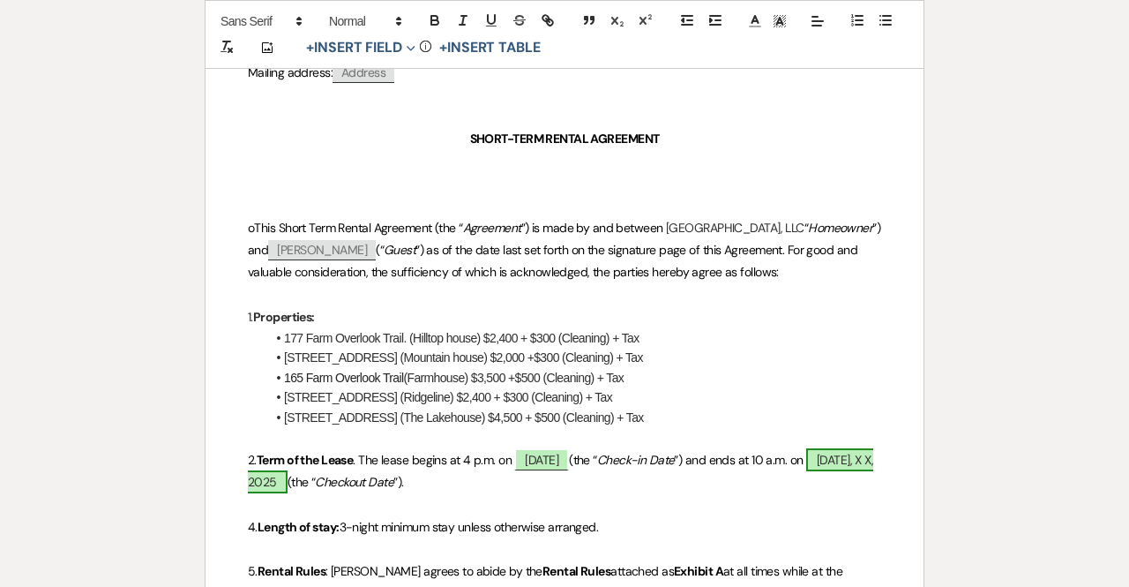
click at [368, 481] on span "[DATE], X X, 2025" at bounding box center [560, 470] width 625 height 45
select select "owner"
select select "custom_placeholder"
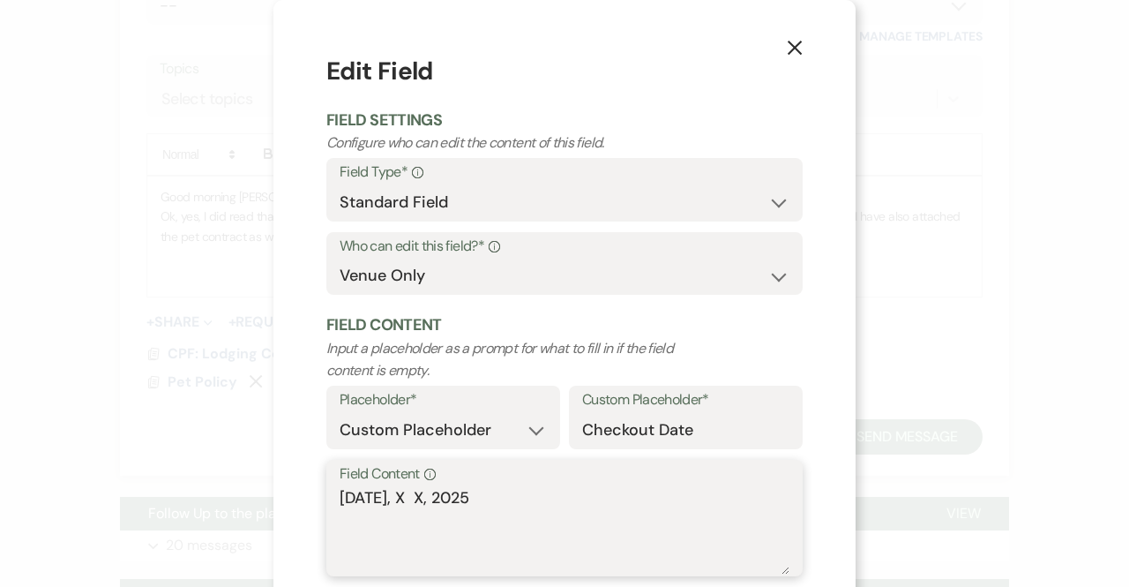
drag, startPoint x: 487, startPoint y: 496, endPoint x: 399, endPoint y: 496, distance: 88.2
click at [399, 496] on textarea "[DATE], X X, 2025" at bounding box center [565, 530] width 450 height 88
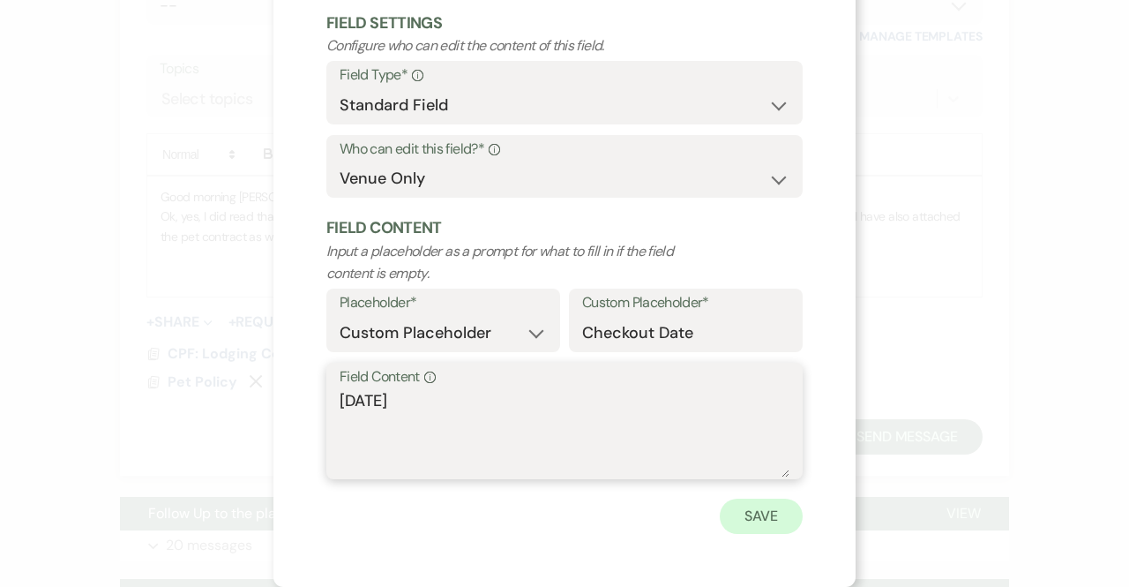
type textarea "[DATE]"
click at [759, 520] on button "Save" at bounding box center [761, 515] width 83 height 35
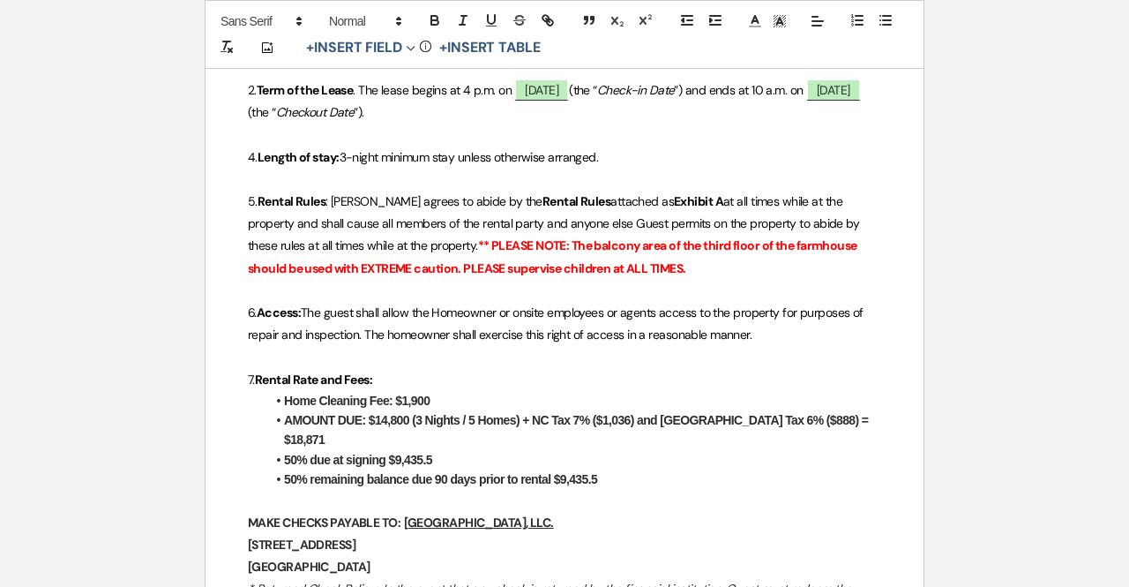
scroll to position [790, 0]
drag, startPoint x: 439, startPoint y: 397, endPoint x: 273, endPoint y: 382, distance: 166.5
click at [441, 398] on li "Home Cleaning Fee: $1,900" at bounding box center [574, 399] width 616 height 19
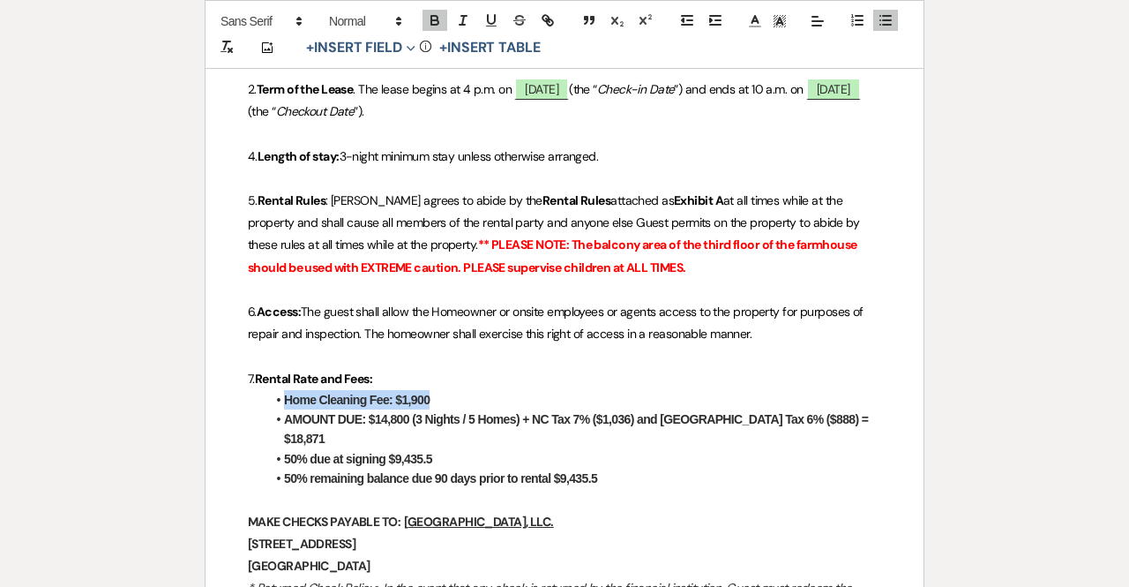
drag, startPoint x: 441, startPoint y: 399, endPoint x: 280, endPoint y: 396, distance: 161.4
click at [280, 396] on li "Home Cleaning Fee: $1,900" at bounding box center [574, 399] width 616 height 19
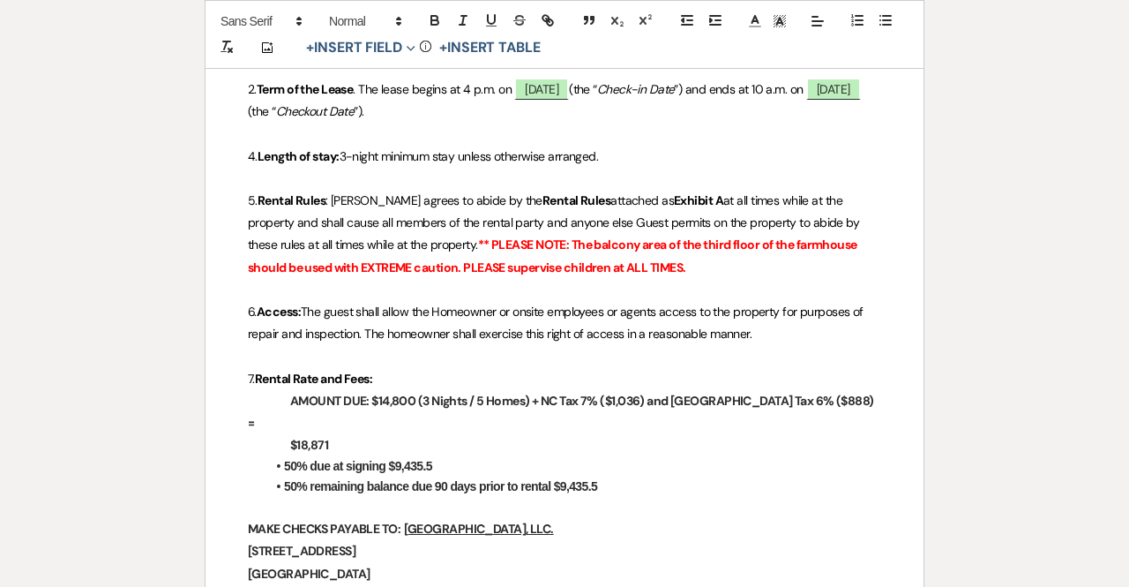
click at [281, 396] on strong "AMOUNT DUE: $14,800 (3 Nights / 5 Homes) + NC Tax 7% ($1,036) and [GEOGRAPHIC_D…" at bounding box center [562, 412] width 628 height 38
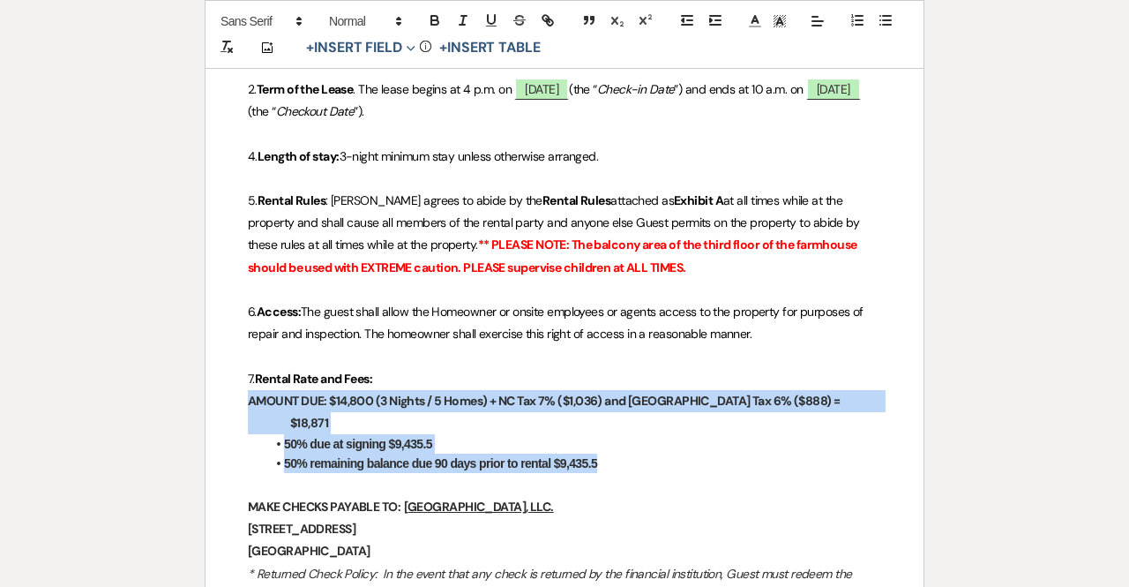
drag, startPoint x: 607, startPoint y: 455, endPoint x: 238, endPoint y: 405, distance: 372.1
click at [891, 22] on icon "button" at bounding box center [886, 20] width 16 height 16
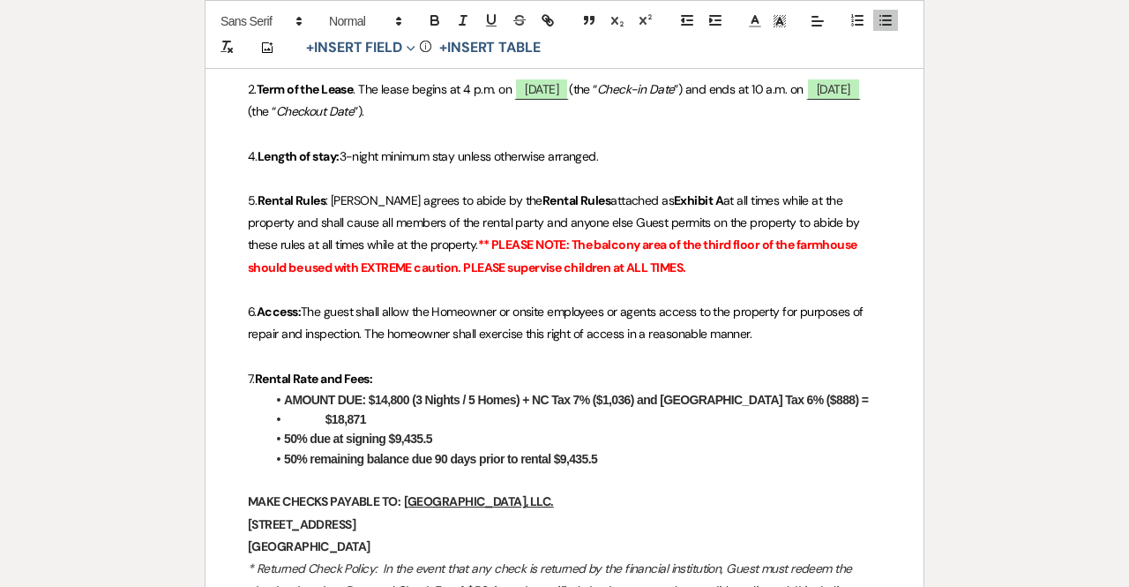
click at [726, 453] on li "50% remaining balance due 90 days prior to rental $9,435.5" at bounding box center [574, 458] width 616 height 19
click at [318, 415] on li "$18,871" at bounding box center [574, 418] width 616 height 19
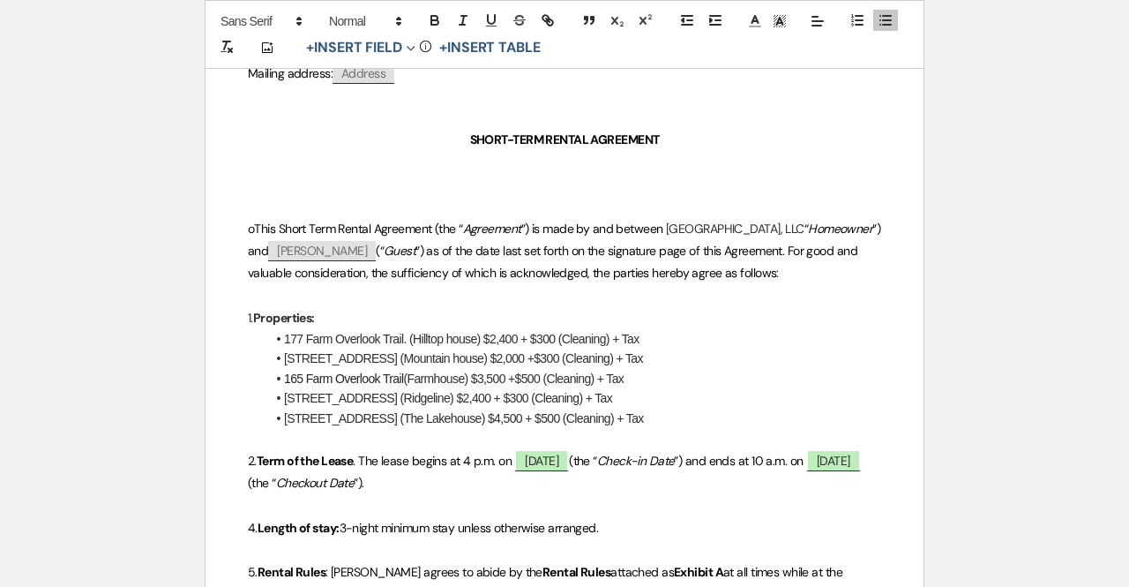
scroll to position [426, 0]
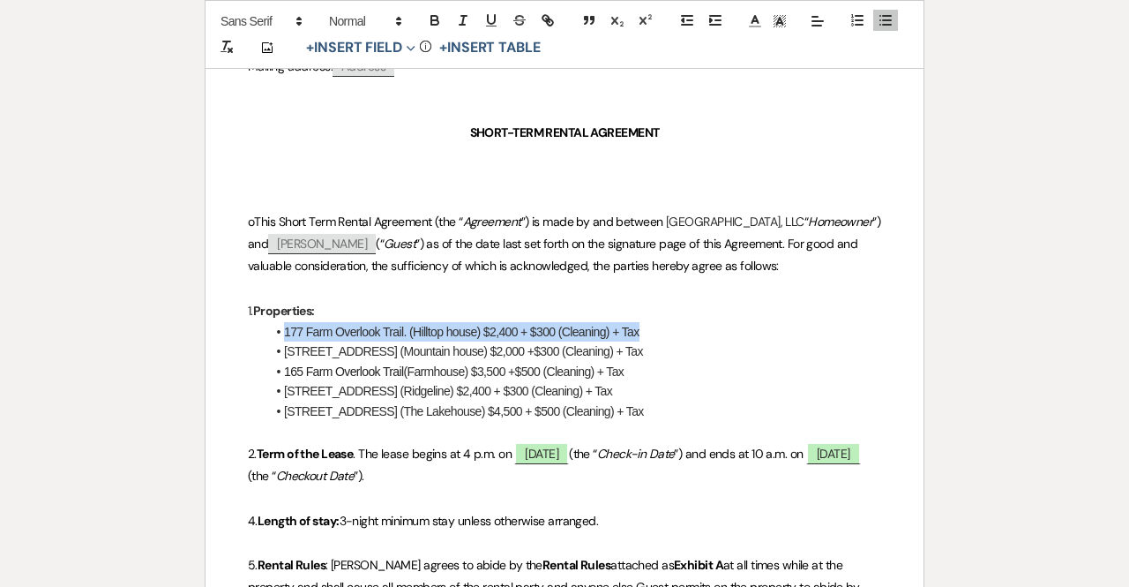
drag, startPoint x: 655, startPoint y: 325, endPoint x: 268, endPoint y: 331, distance: 386.4
click at [268, 331] on li "177 Farm Overlook Trail. (Hilltop house) $2,400 + $300 (Cleaning) + Tax" at bounding box center [574, 331] width 616 height 19
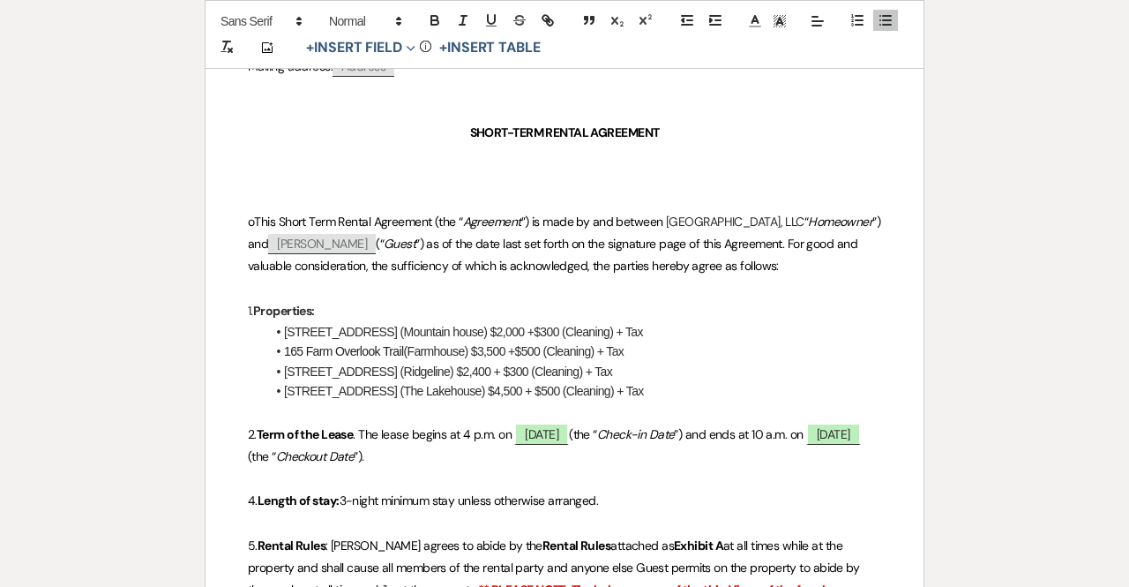
drag, startPoint x: 653, startPoint y: 338, endPoint x: 236, endPoint y: 333, distance: 416.4
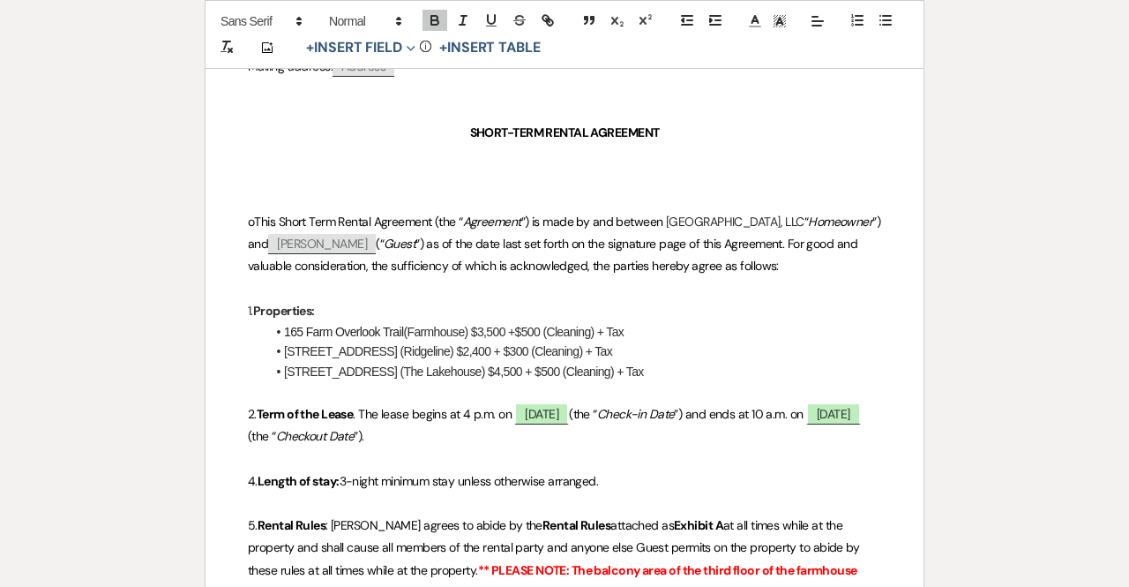
click at [727, 378] on li "[STREET_ADDRESS] (The Lakehouse) $4,500 + $500 (Cleaning) + Tax" at bounding box center [574, 371] width 616 height 19
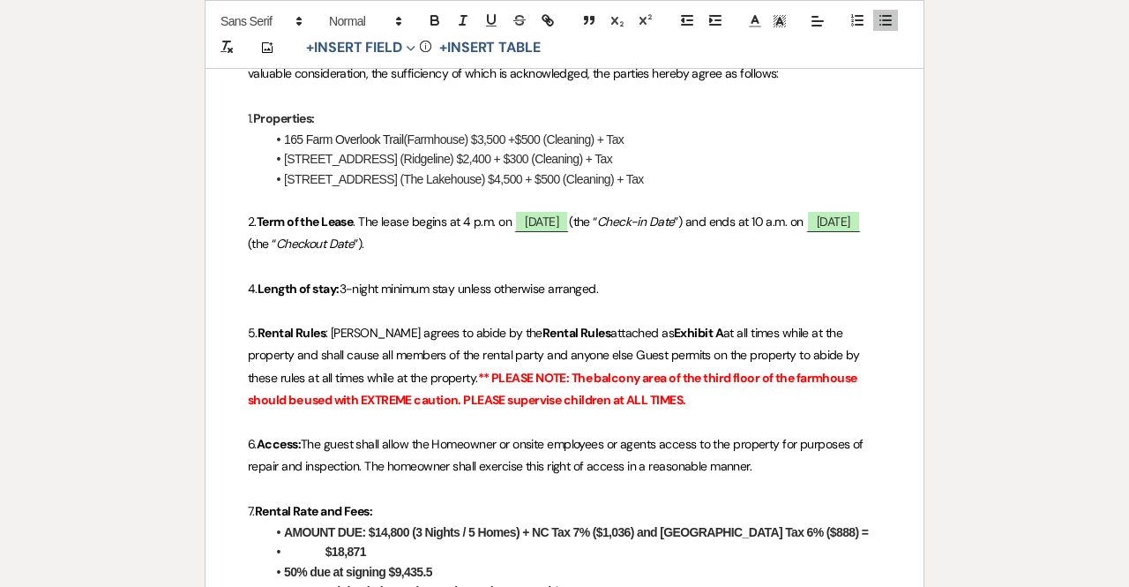
scroll to position [677, 0]
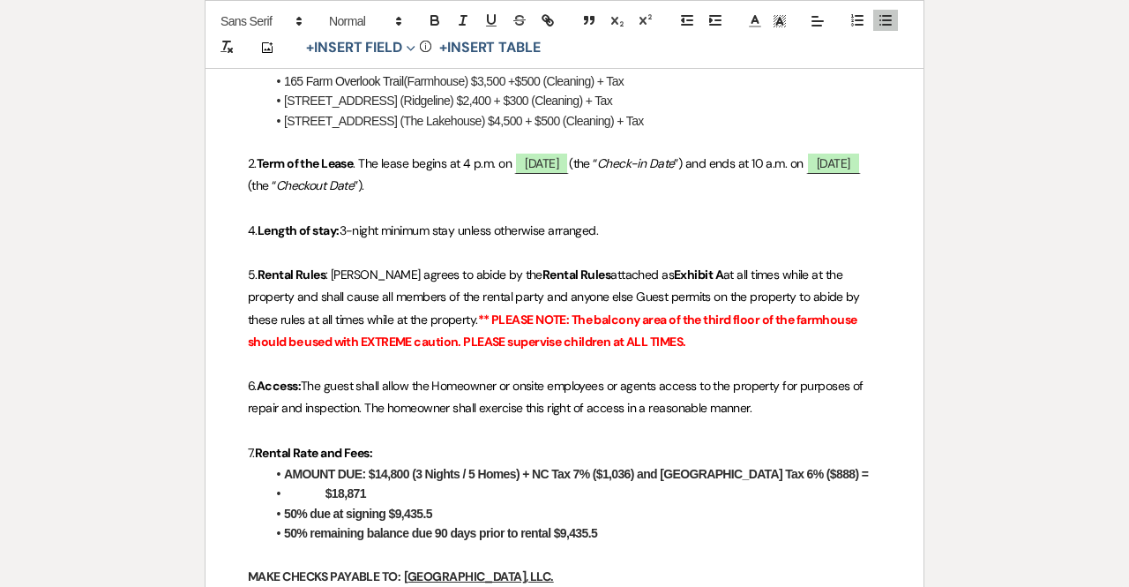
click at [408, 475] on strong "AMOUNT DUE: $14,800 (3 Nights / 5 Homes) + NC Tax 7% ($1,036) and [GEOGRAPHIC_D…" at bounding box center [576, 474] width 584 height 14
click at [475, 473] on strong "AMOUNT DUE: $10,400 (3 Nights / 5 Homes) + NC Tax 7% ($1,036) and [GEOGRAPHIC_D…" at bounding box center [576, 474] width 584 height 14
click at [529, 467] on strong "AMOUNT DUE: $10,400 (3 Nights / 3 Homes) + NC Tax 7% ($1,036) and [GEOGRAPHIC_D…" at bounding box center [576, 474] width 584 height 14
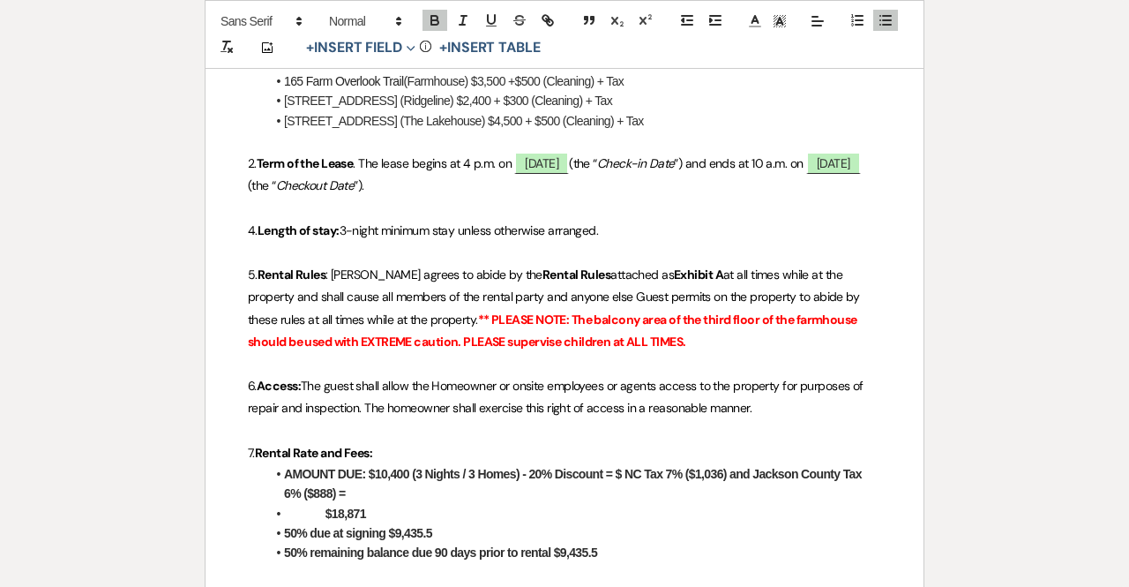
click at [605, 470] on strong "AMOUNT DUE: $10,400 (3 Nights / 3 Homes) - 20% Discount = $ NC Tax 7% ($1,036) …" at bounding box center [574, 484] width 580 height 34
click at [658, 473] on strong "AMOUNT DUE: $10,400 (3 Nights / 3 Homes) - 20% Discount ($2,080) = $ NC Tax 7% …" at bounding box center [540, 484] width 513 height 34
click at [342, 488] on strong "AMOUNT DUE: $10,400 (3 Nights / 3 Homes) - 20% Discount ($2,080) = $8,320 + Cle…" at bounding box center [582, 484] width 596 height 34
click at [538, 490] on strong "AMOUNT DUE: $10,400 (3 Nights / 3 Homes) - 20% Discount ($2,080) = $8,320 + Cle…" at bounding box center [582, 484] width 596 height 34
click at [592, 493] on li "AMOUNT DUE: $10,400 (3 Nights / 3 Homes) - 20% Discount ($2,080) = $8,320 + Cle…" at bounding box center [574, 484] width 616 height 40
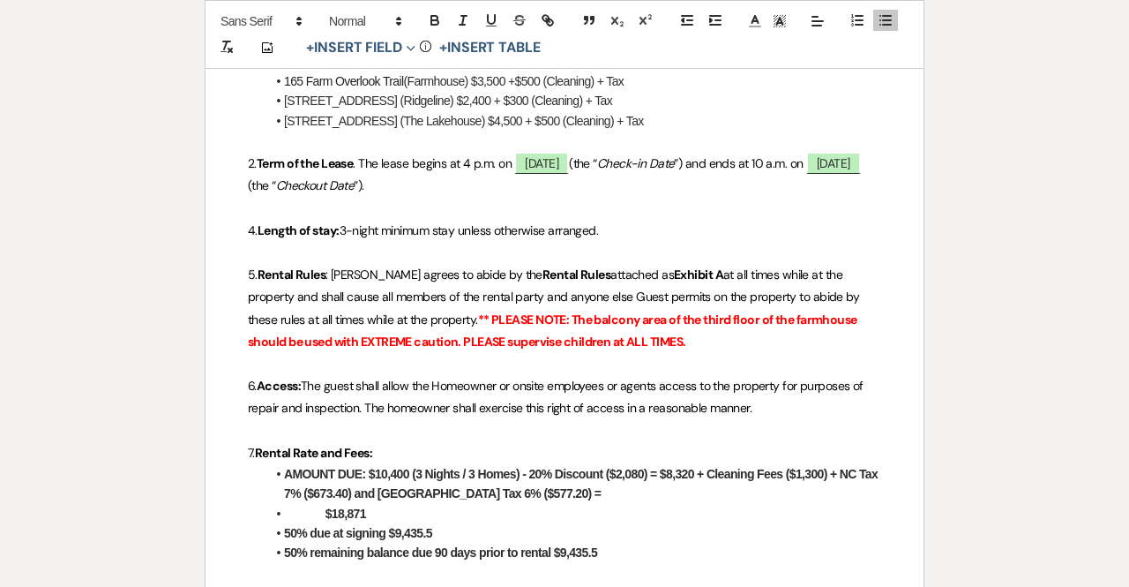
click at [592, 493] on li "AMOUNT DUE: $10,400 (3 Nights / 3 Homes) - 20% Discount ($2,080) = $8,320 + Cle…" at bounding box center [574, 484] width 616 height 40
click at [568, 491] on strong "AMOUNT DUE: $10,400 (3 Nights / 3 Homes) - 20% Discount ($2,080) = $8,320 + Cle…" at bounding box center [582, 484] width 596 height 34
drag, startPoint x: 400, startPoint y: 519, endPoint x: 294, endPoint y: 509, distance: 107.2
drag, startPoint x: 294, startPoint y: 509, endPoint x: 380, endPoint y: 525, distance: 87.9
click at [380, 525] on li "50% due at signing $9,435.5" at bounding box center [574, 532] width 616 height 19
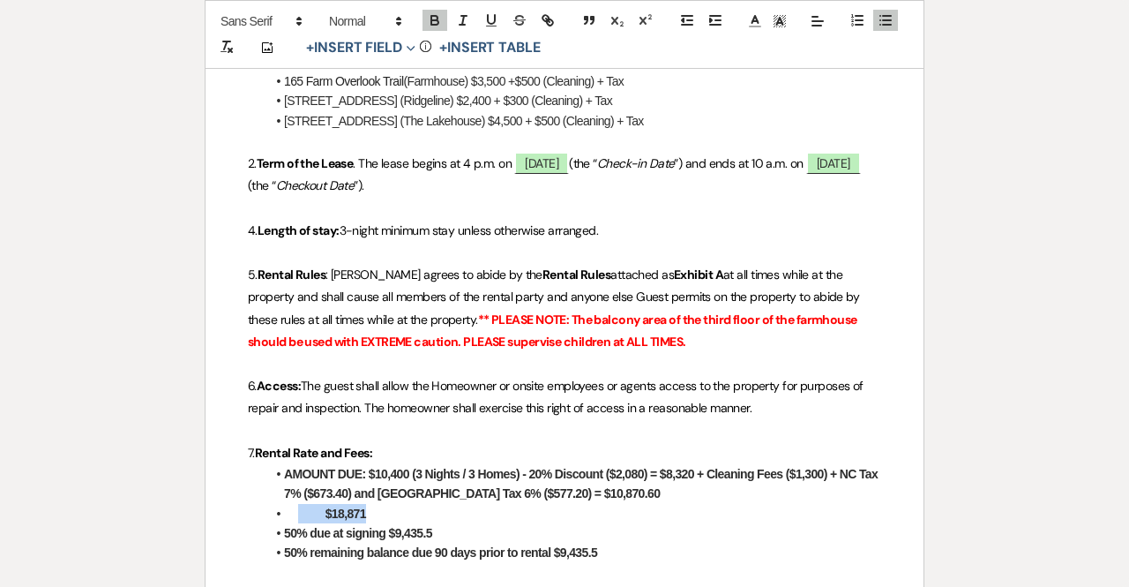
drag, startPoint x: 374, startPoint y: 508, endPoint x: 298, endPoint y: 518, distance: 76.5
click at [298, 518] on li "$18,871" at bounding box center [574, 513] width 616 height 19
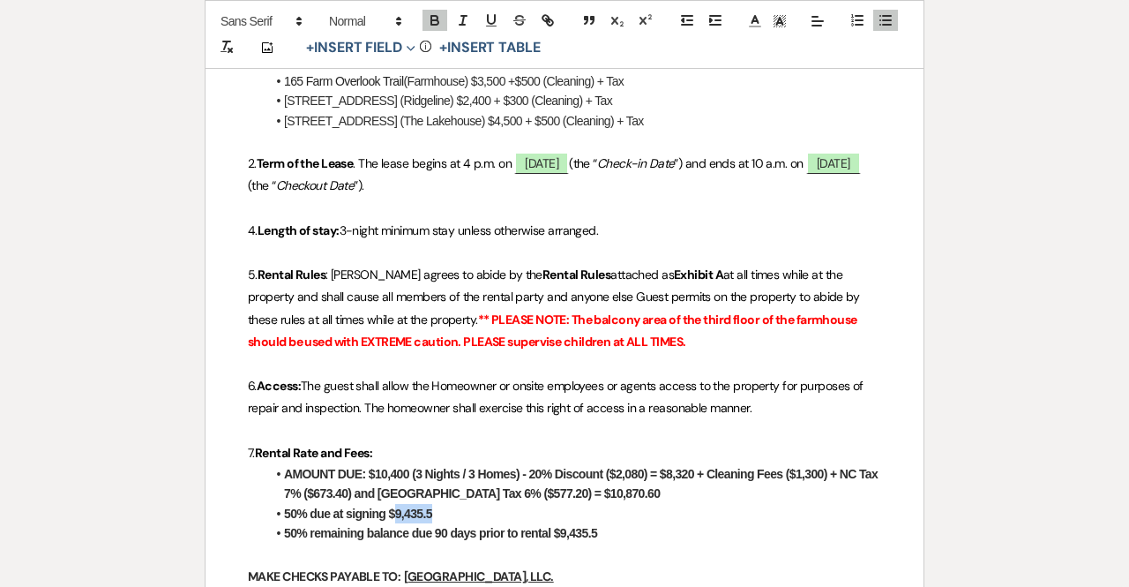
drag, startPoint x: 446, startPoint y: 507, endPoint x: 395, endPoint y: 512, distance: 51.4
click at [395, 512] on li "50% due at signing $9,435.5" at bounding box center [574, 513] width 616 height 19
click at [601, 532] on li "50% remaining balance due 90 days prior to rental $9,435.5" at bounding box center [574, 532] width 616 height 19
drag, startPoint x: 631, startPoint y: 493, endPoint x: 567, endPoint y: 500, distance: 63.9
click at [567, 500] on li "AMOUNT DUE: $10,400 (3 Nights / 3 Homes) - 20% Discount ($2,080) = $8,320 + Cle…" at bounding box center [574, 484] width 616 height 40
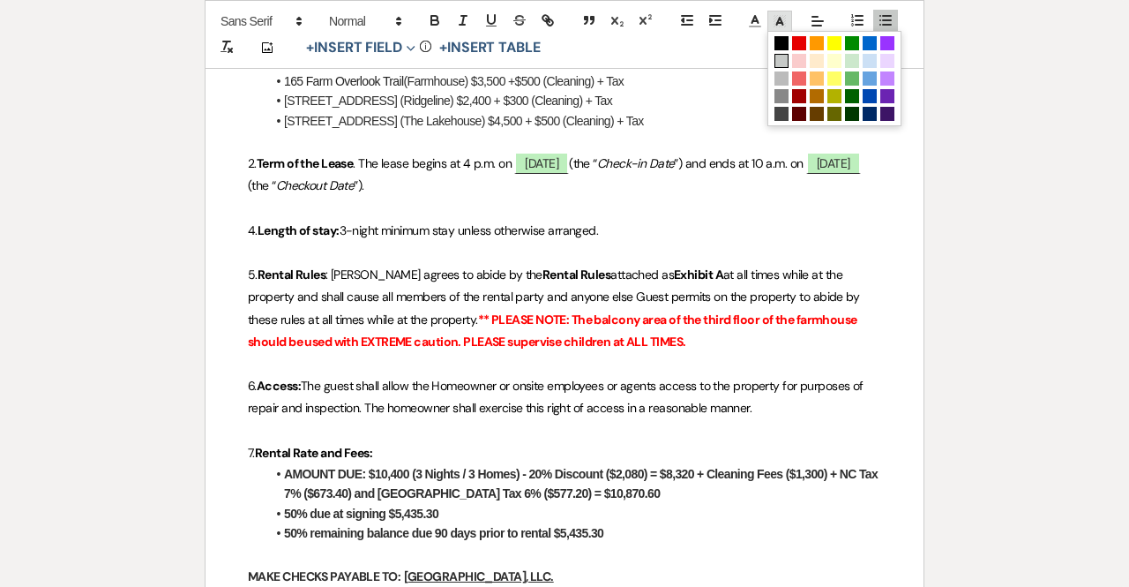
click at [788, 26] on span at bounding box center [779, 21] width 25 height 21
click at [836, 43] on span at bounding box center [834, 43] width 14 height 14
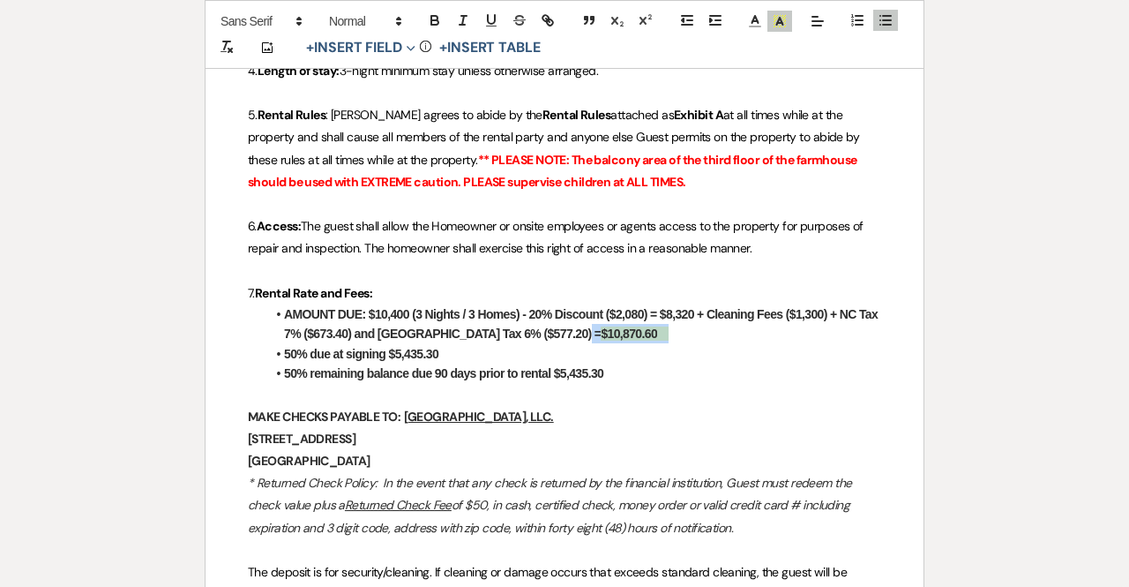
scroll to position [837, 0]
click at [774, 399] on p at bounding box center [564, 393] width 633 height 22
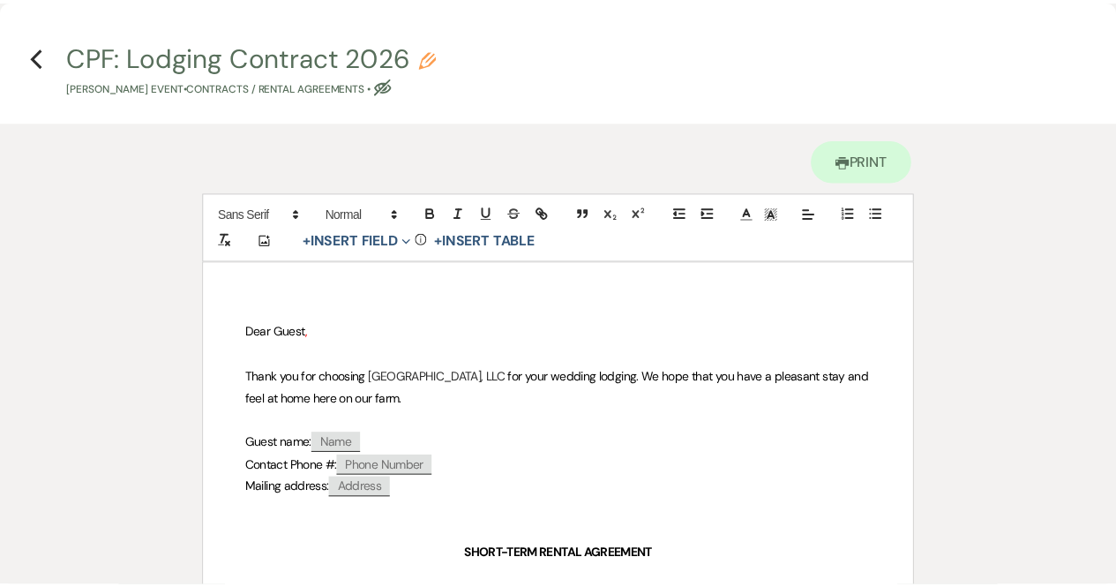
scroll to position [0, 0]
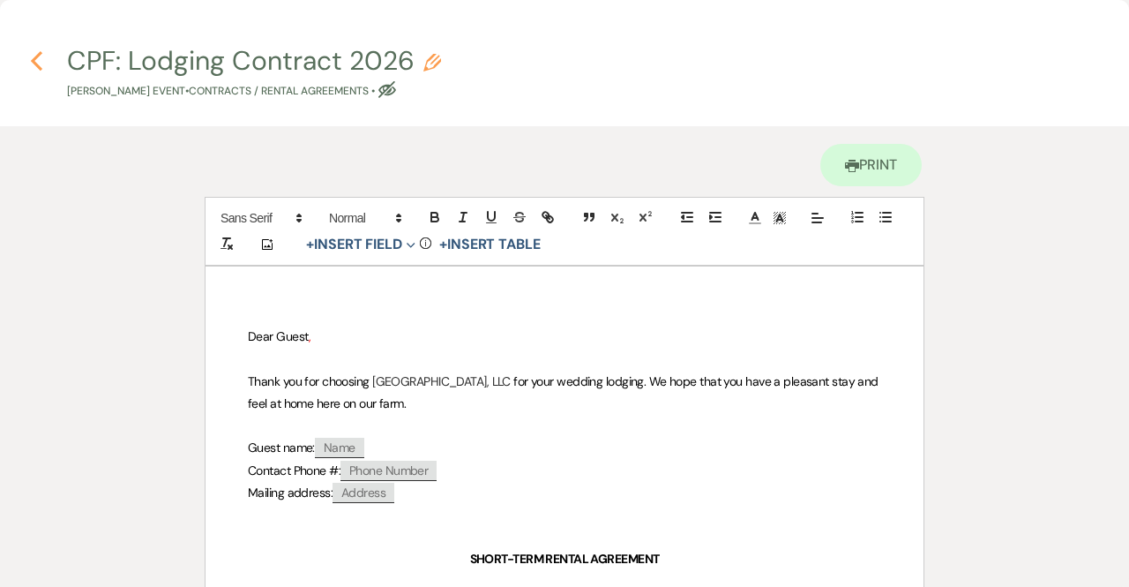
click at [36, 60] on icon "Previous" at bounding box center [36, 60] width 13 height 21
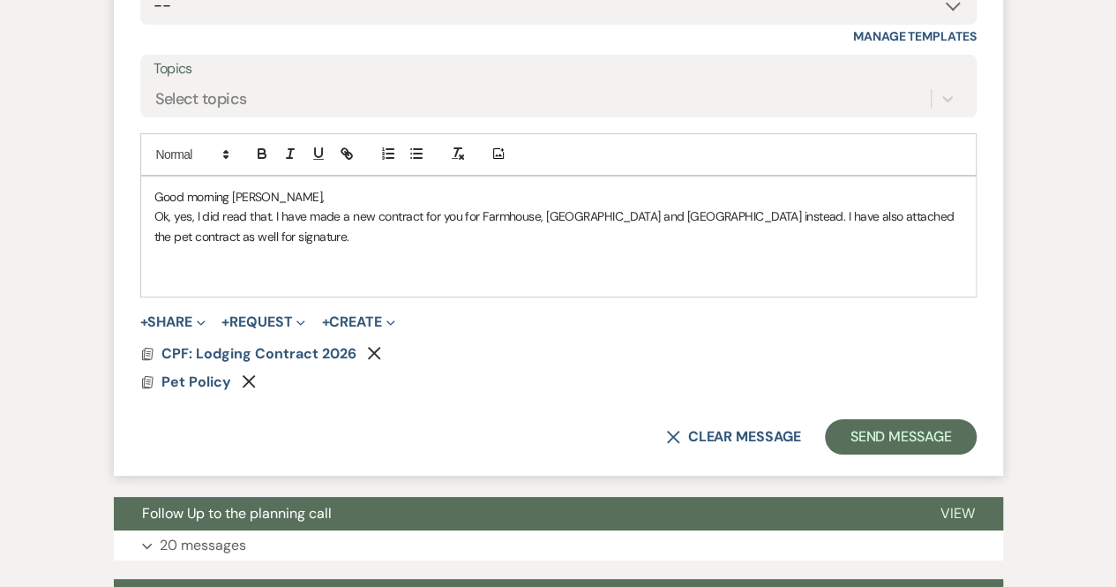
click at [257, 213] on p "Ok, yes, I did read that. I have made a new contract for you for Farmhouse, [GE…" at bounding box center [558, 226] width 808 height 40
click at [272, 206] on p "Ok, yes, I did read that. I have made a new contract for you for Farmhouse, [GE…" at bounding box center [558, 226] width 808 height 40
click at [230, 206] on p "Ok, yes, I did read that. I have made a new contract for you for Farmhouse, [GE…" at bounding box center [558, 226] width 808 height 40
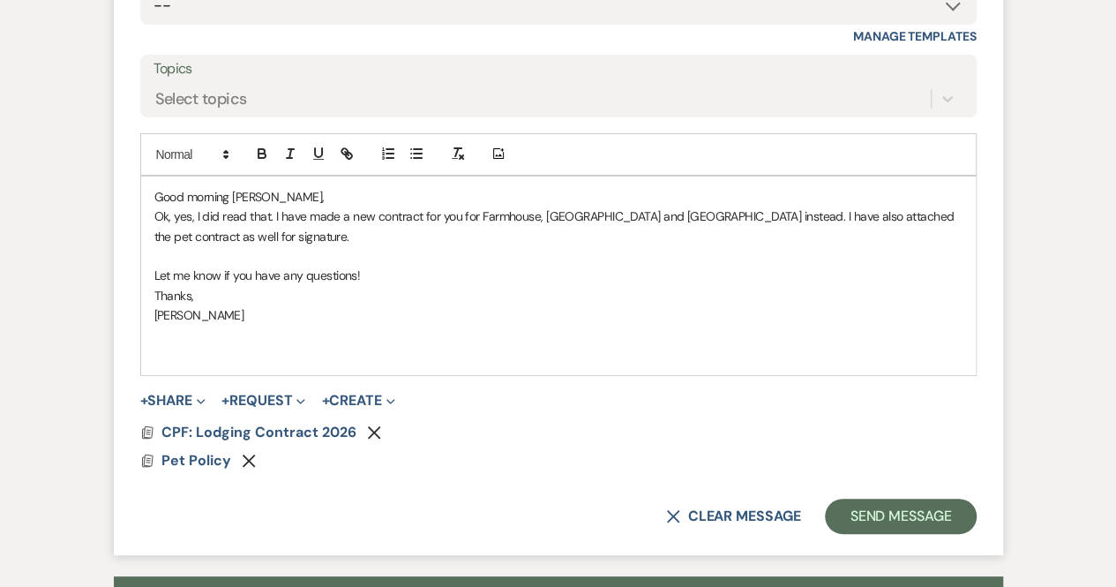
click at [152, 319] on div "Good morning [PERSON_NAME], Ok, yes, I did read that. I have made a new contrac…" at bounding box center [558, 275] width 834 height 199
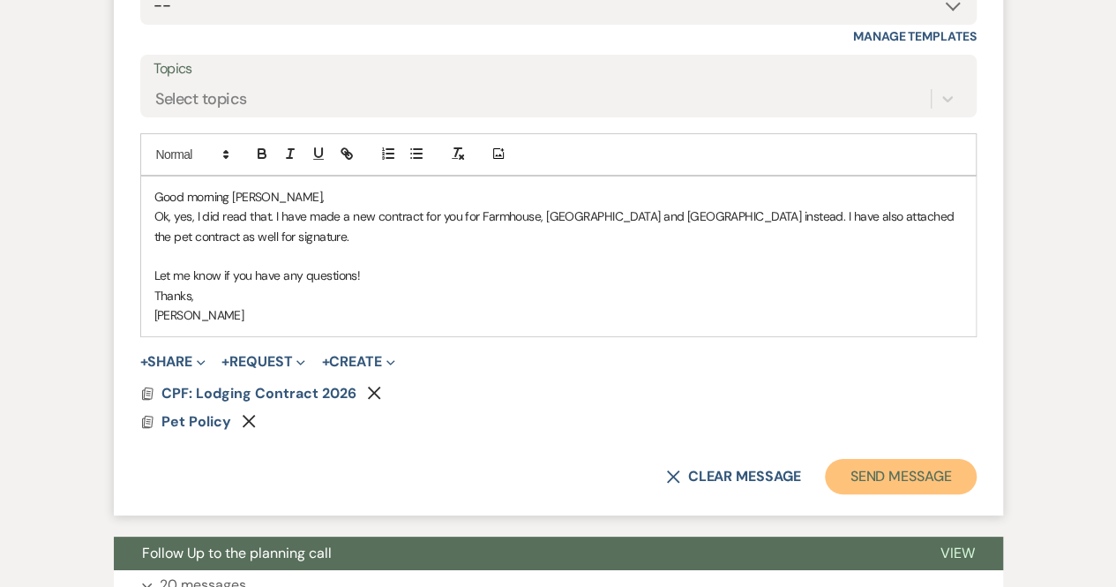
click at [942, 459] on button "Send Message" at bounding box center [900, 476] width 151 height 35
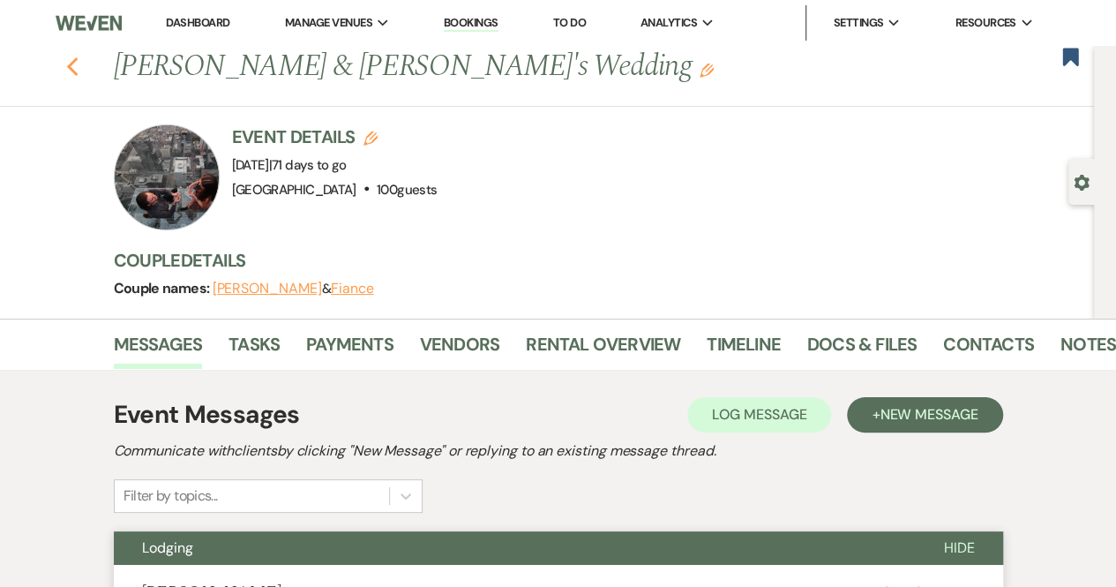
click at [75, 65] on use "button" at bounding box center [71, 66] width 11 height 19
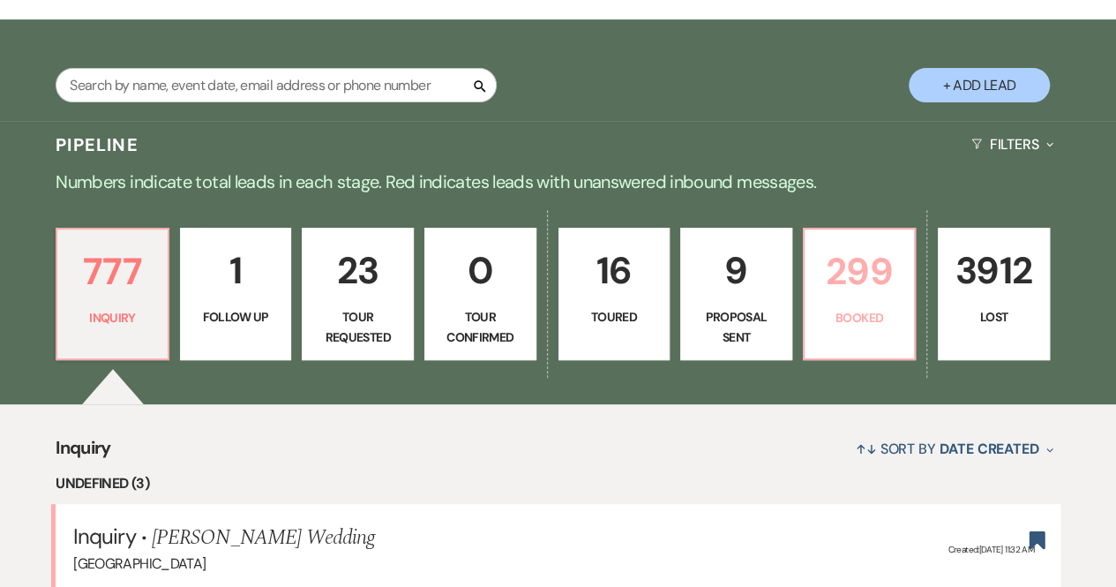
scroll to position [279, 0]
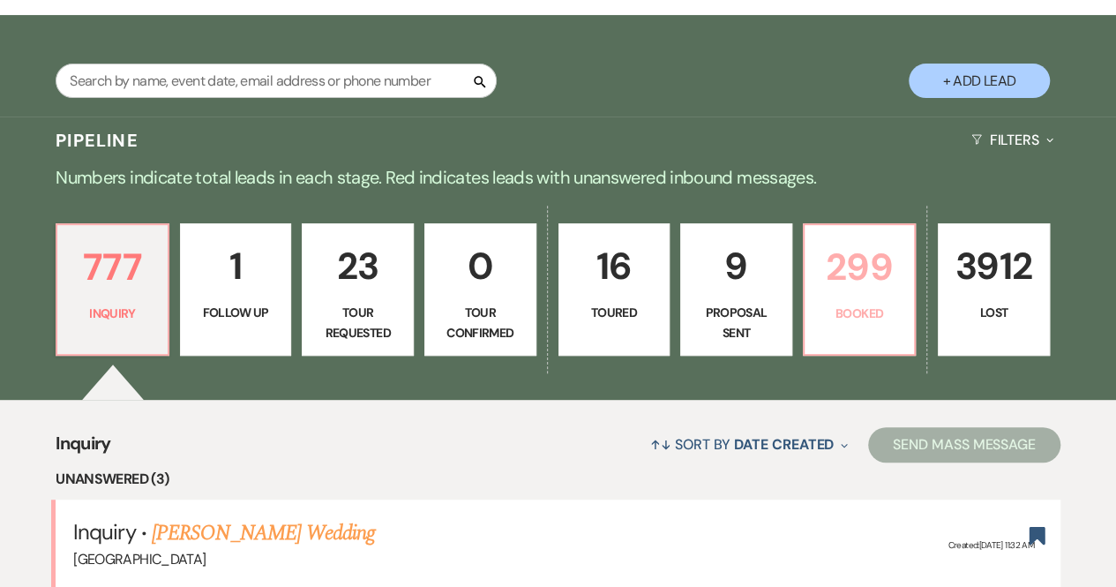
click at [877, 280] on p "299" at bounding box center [859, 266] width 89 height 59
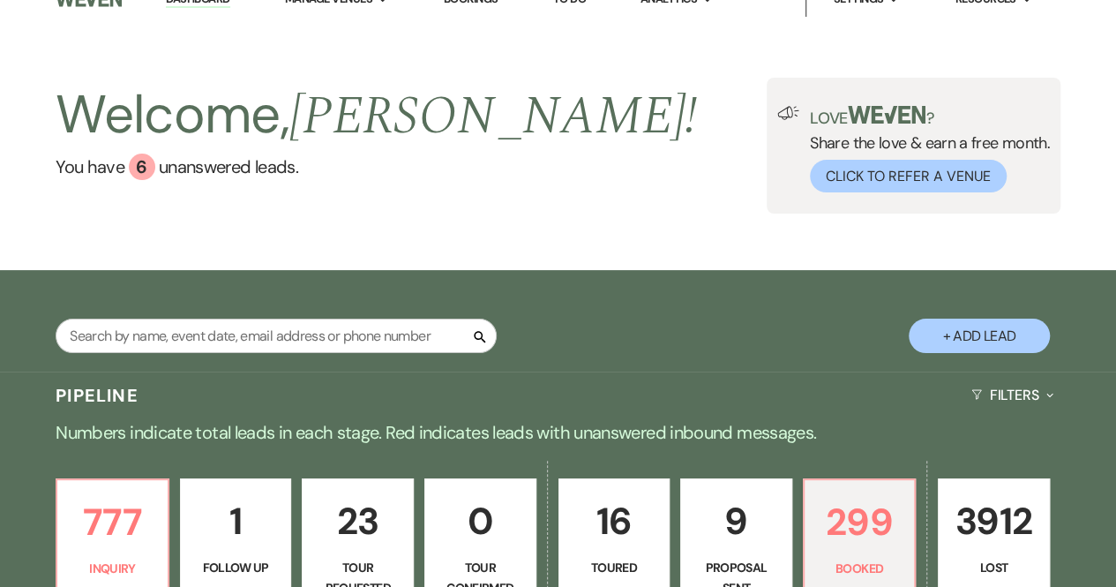
scroll to position [68, 0]
